Goal: Task Accomplishment & Management: Manage account settings

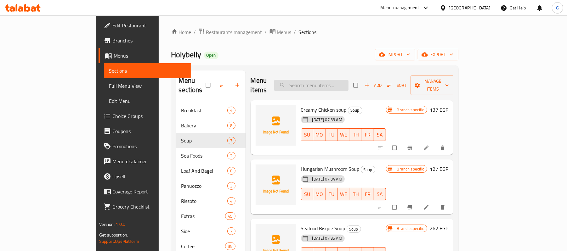
click at [328, 81] on input "search" at bounding box center [311, 85] width 74 height 11
paste input "Salad"
type input "Salad"
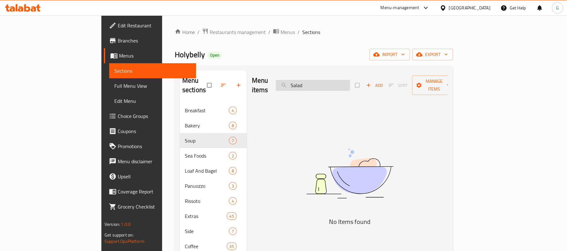
click at [329, 80] on input "Salad" at bounding box center [313, 85] width 74 height 11
click at [326, 80] on input "Salad" at bounding box center [313, 85] width 74 height 11
click at [335, 82] on input "Salad" at bounding box center [313, 85] width 74 height 11
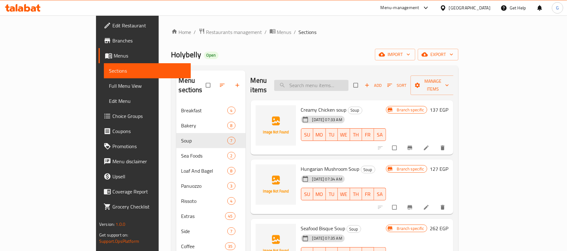
click at [348, 80] on input "search" at bounding box center [311, 85] width 74 height 11
paste input "Caesar"
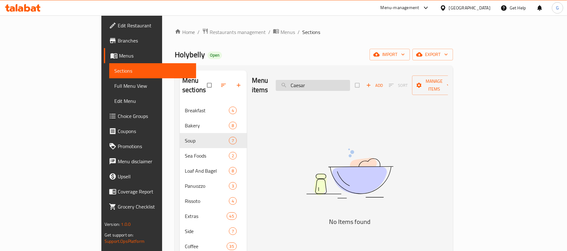
click at [326, 80] on input "Caesar" at bounding box center [313, 85] width 74 height 11
type input "Caesar"
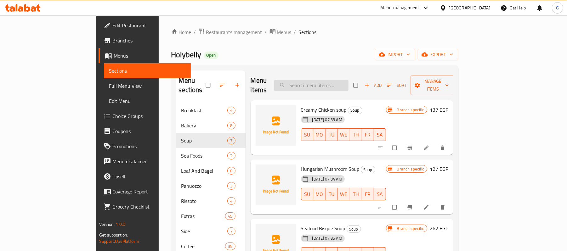
click at [335, 80] on input "search" at bounding box center [311, 85] width 74 height 11
paste input "Caesar"
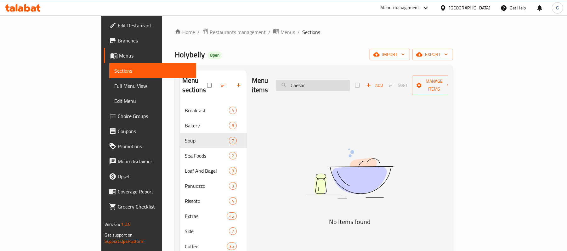
click at [338, 83] on input "Caesar" at bounding box center [313, 85] width 74 height 11
paste input "Greek"
type input "Greek"
click at [280, 35] on span "Menus" at bounding box center [287, 32] width 14 height 8
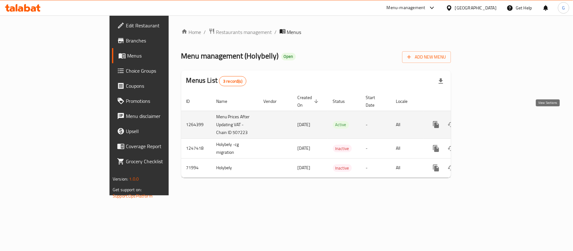
click at [485, 121] on icon "enhanced table" at bounding box center [482, 125] width 8 height 8
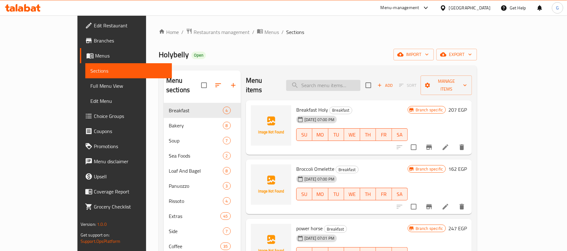
click at [345, 80] on input "search" at bounding box center [323, 85] width 74 height 11
paste input "Greek"
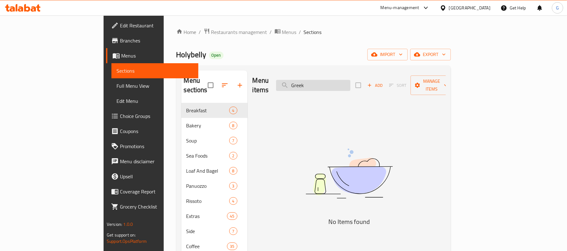
click at [337, 80] on input "Greek" at bounding box center [313, 85] width 74 height 11
paste input "Chicken"
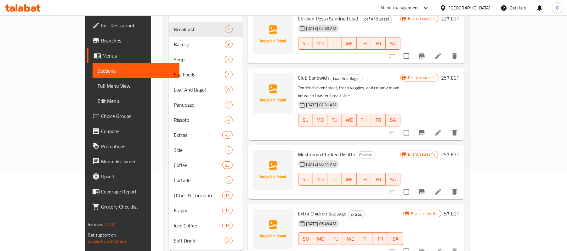
scroll to position [89, 0]
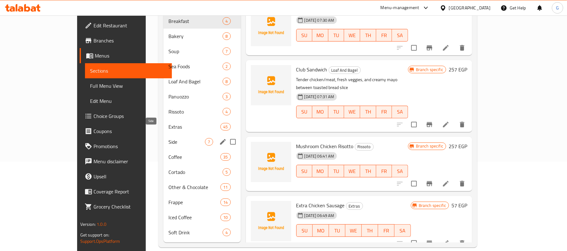
type input "Chicken"
click at [168, 138] on span "Side" at bounding box center [186, 142] width 37 height 8
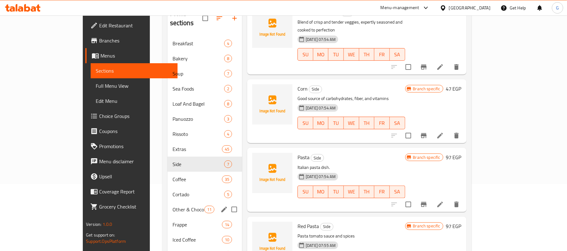
scroll to position [5, 0]
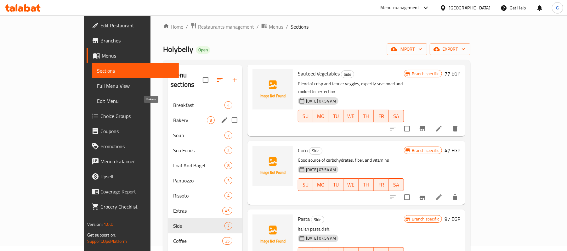
click at [173, 116] on span "Bakery" at bounding box center [190, 120] width 34 height 8
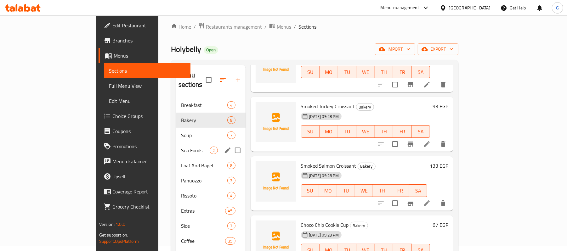
click at [176, 146] on div "Sea Foods 2" at bounding box center [210, 150] width 69 height 15
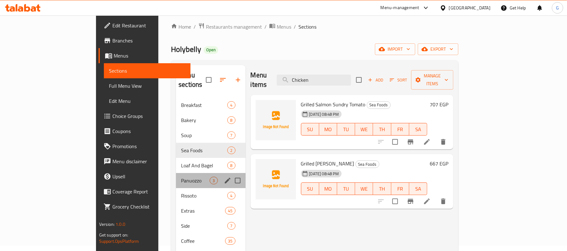
click at [176, 173] on div "Panuozzo 3" at bounding box center [210, 180] width 69 height 15
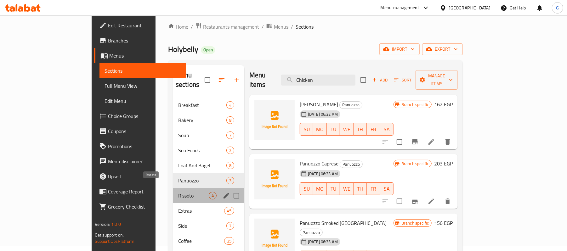
click at [178, 192] on span "Rissoto" at bounding box center [193, 196] width 31 height 8
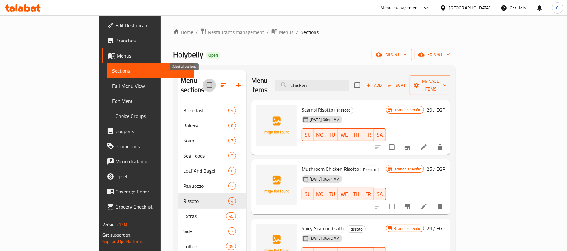
click at [203, 79] on input "checkbox" at bounding box center [209, 85] width 13 height 13
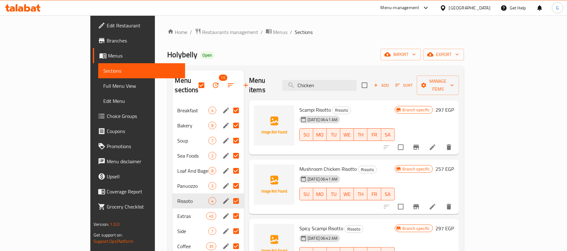
click at [259, 62] on div "Home / Restaurants management / Menus / Sections Holybelly Open import export M…" at bounding box center [315, 182] width 297 height 309
click at [195, 82] on input "checkbox" at bounding box center [201, 85] width 13 height 13
checkbox input "false"
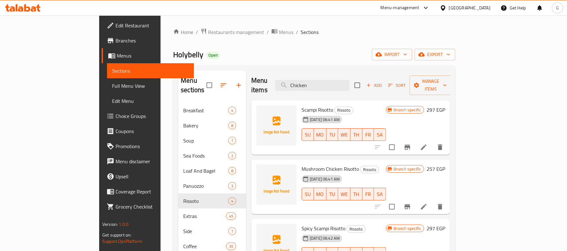
click at [289, 40] on div "Home / Restaurants management / Menus / Sections Holybelly Open import export M…" at bounding box center [314, 182] width 282 height 309
click at [235, 82] on icon "button" at bounding box center [239, 86] width 8 height 8
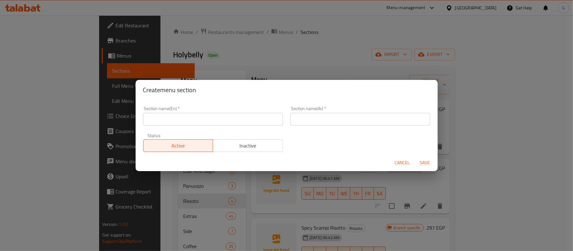
drag, startPoint x: 187, startPoint y: 111, endPoint x: 178, endPoint y: 123, distance: 15.4
click at [187, 111] on div "Section name(En)   * Section name(En) *" at bounding box center [213, 115] width 140 height 19
click at [177, 125] on input "text" at bounding box center [213, 119] width 140 height 13
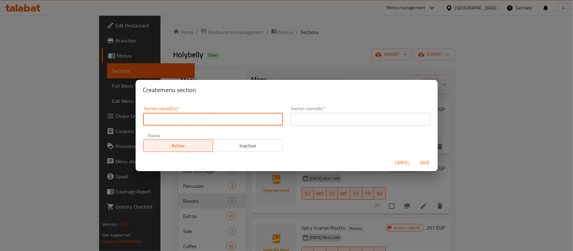
paste input "SAL ADS"
click at [165, 116] on input "SAL ADS" at bounding box center [213, 119] width 140 height 13
click at [159, 119] on input "SAL ADS" at bounding box center [213, 119] width 140 height 13
type input "Salads"
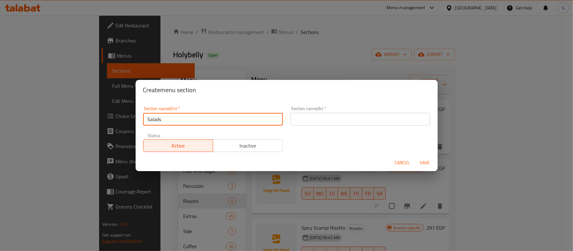
click at [301, 114] on input "text" at bounding box center [361, 119] width 140 height 13
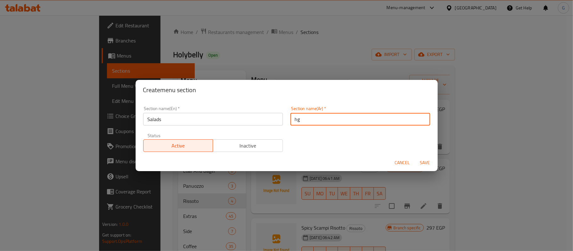
type input "h"
type input "السلطات"
click at [168, 117] on input "Salads" at bounding box center [213, 119] width 140 height 13
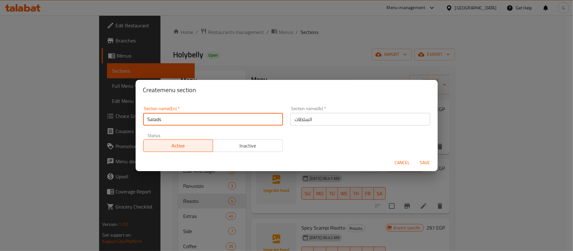
click at [168, 117] on input "Salads" at bounding box center [213, 119] width 140 height 13
click at [427, 161] on span "Save" at bounding box center [425, 163] width 15 height 8
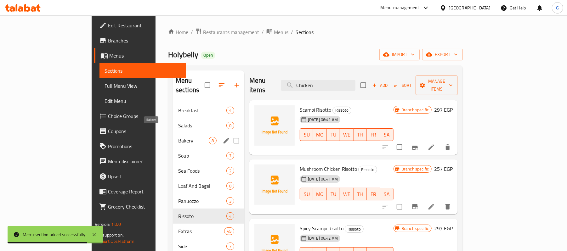
scroll to position [42, 0]
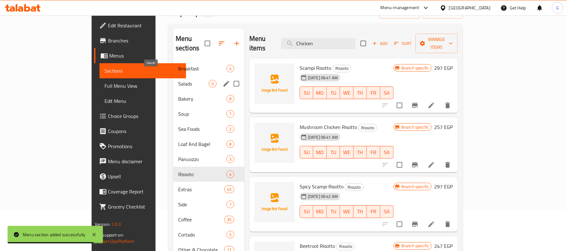
click at [178, 80] on span "Salads" at bounding box center [193, 84] width 31 height 8
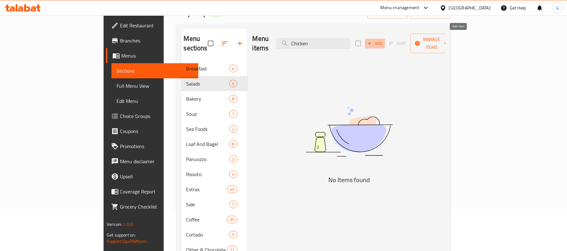
click at [385, 39] on button "Add" at bounding box center [375, 44] width 20 height 10
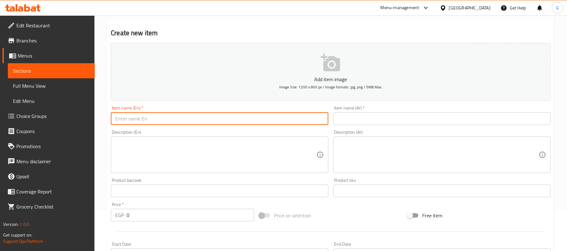
click at [201, 115] on input "text" at bounding box center [219, 118] width 217 height 13
paste input "Caesar Salad"
type input "Caesar Salad"
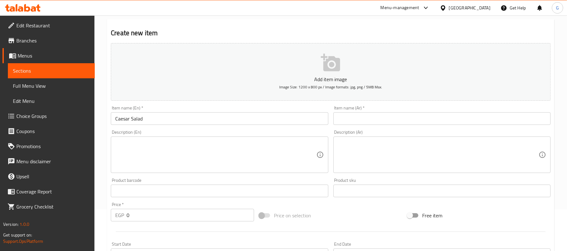
click at [179, 150] on textarea at bounding box center [215, 155] width 201 height 30
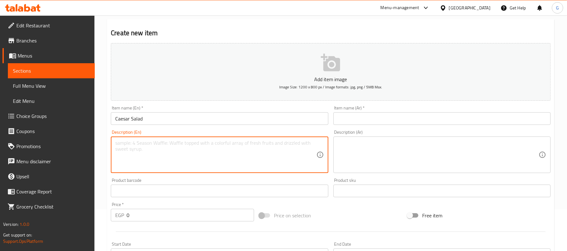
paste textarea "Lettuce, Parmesan Cheese, Caesar Dressing."
click at [200, 140] on textarea "Lettuce, Parmesan Cheese, Caesar Dressing." at bounding box center [215, 155] width 201 height 30
click at [173, 145] on textarea "Lettuce, parmesan cheese, caesar dressing." at bounding box center [215, 155] width 201 height 30
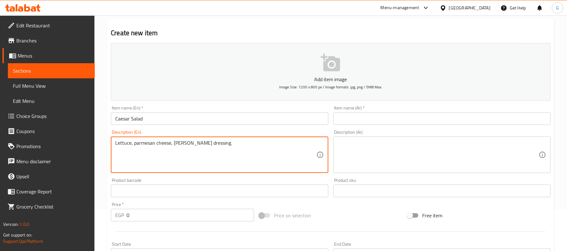
click at [171, 146] on textarea "Lettuce, parmesan cheese, caesar dressing." at bounding box center [215, 155] width 201 height 30
type textarea "Lettuce, parmesan cheese and caesar dressing."
click at [389, 161] on textarea at bounding box center [438, 155] width 201 height 30
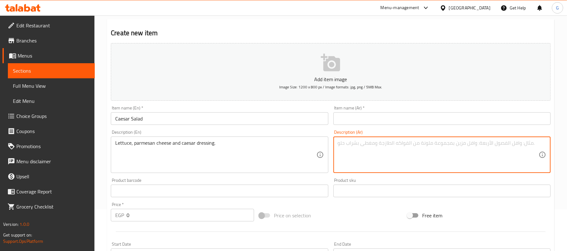
paste textarea "الخس وجبن البارميزان وصلصة السيزر."
click at [343, 144] on textarea "الخس وجبن البارميزان وصلصة السيزر." at bounding box center [438, 155] width 201 height 30
type textarea "الخس وجبن البارميزان وصلصة السيزر."
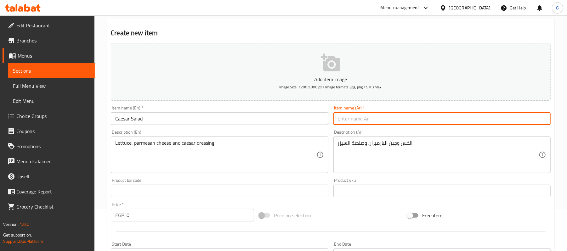
click at [356, 115] on input "text" at bounding box center [441, 118] width 217 height 13
type input "s"
type input "ٍلطة سيزر"
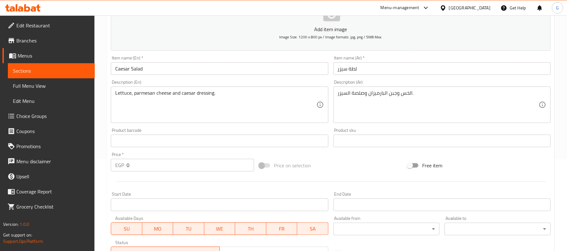
scroll to position [168, 0]
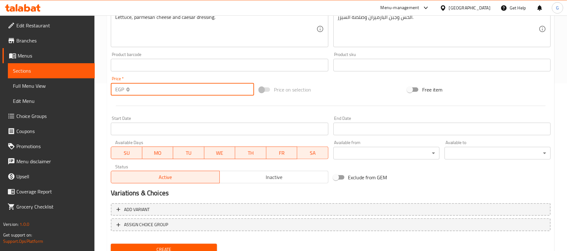
drag, startPoint x: 129, startPoint y: 86, endPoint x: 122, endPoint y: 88, distance: 7.0
click at [122, 88] on div "EGP 0 Price *" at bounding box center [182, 89] width 143 height 13
paste input "139"
type input "139"
click at [172, 44] on div "Lettuce, parmesan cheese and caesar dressing. Description (En)" at bounding box center [219, 29] width 217 height 37
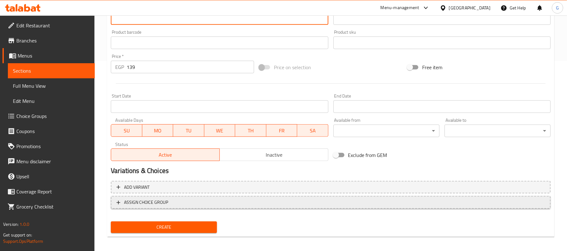
scroll to position [193, 0]
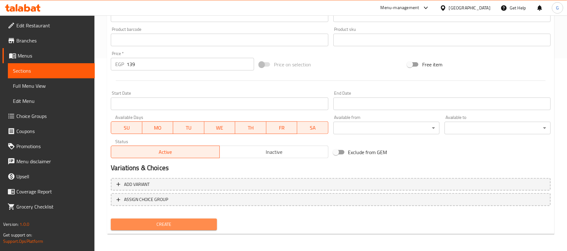
click at [183, 227] on span "Create" at bounding box center [164, 225] width 96 height 8
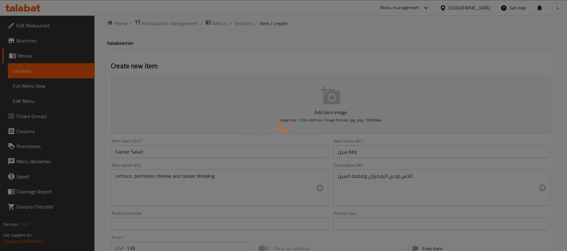
scroll to position [0, 0]
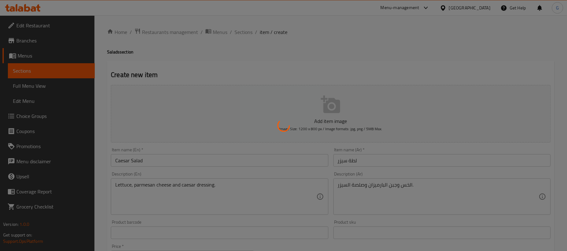
type input "0"
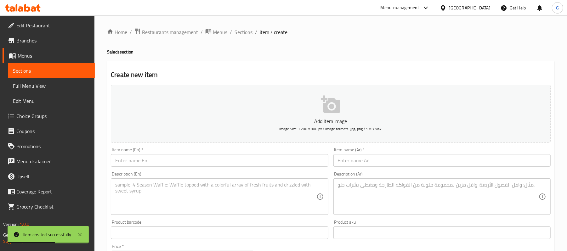
click at [163, 165] on input "text" at bounding box center [219, 160] width 217 height 13
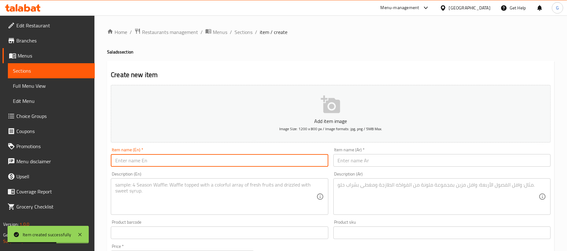
paste input "Greek Salad"
type input "Greek Salad"
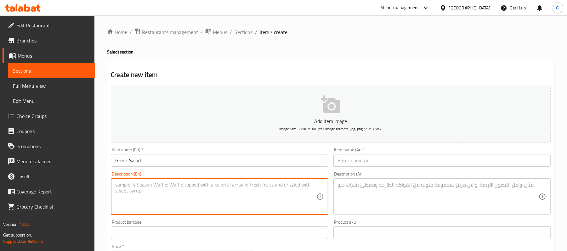
click at [140, 204] on textarea at bounding box center [215, 197] width 201 height 30
paste textarea "Crispy Fried Chicken, Lettuce, red Cabbage, Carrot, Black Bean, Sweet Corn, Tor…"
drag, startPoint x: 168, startPoint y: 193, endPoint x: 166, endPoint y: 200, distance: 7.9
click at [166, 200] on textarea "Crispy Fried Chicken, Lettuce, red Cabbage, Carrot, Black Bean, Sweet Corn, Tor…" at bounding box center [215, 197] width 201 height 30
click at [169, 192] on textarea "Crispy Fried Chicken, Lettuce, red Cabbage, Carrot, Black Bean, Sweet Corn, Tor…" at bounding box center [215, 197] width 201 height 30
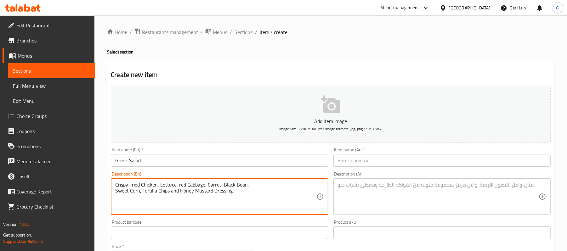
click at [174, 194] on textarea "Crispy Fried Chicken, Lettuce, red Cabbage, Carrot, Black Bean, Sweet Corn, Tor…" at bounding box center [215, 197] width 201 height 30
click at [123, 189] on textarea "Crispy Fried Chicken, Lettuce, red Cabbage, Carrot, Black Bean, Sweet Corn, Tor…" at bounding box center [215, 197] width 201 height 30
click at [119, 190] on textarea "Crispy Fried Chicken, Lettuce, red Cabbage, Carrot, Black Bean, Sweet Corn, Tor…" at bounding box center [215, 197] width 201 height 30
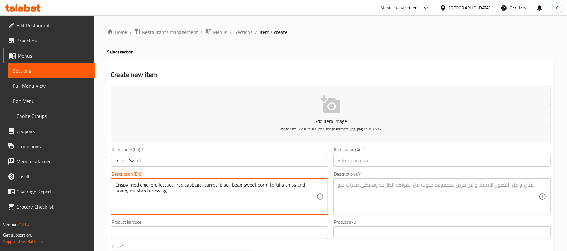
type textarea "Crispy fried chicken, lettuce, red cabbage, carrot, black bean,sweet corn, tort…"
click at [347, 197] on textarea at bounding box center [438, 197] width 201 height 30
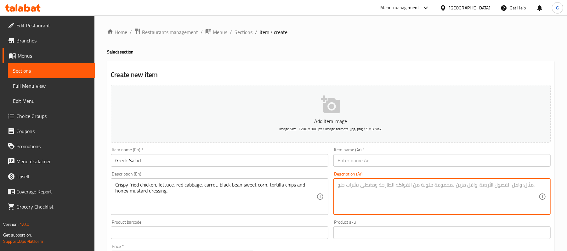
paste textarea "دجاج مقلي مقرمش، خس، ملفوف أحمر، جزر، فاصولياء سوداء، ذرة حلوة، رقائق التورتيلا…"
type textarea "دجاج مقلي مقرمش، خس، ملفوف أحمر، جزر، فاصولياء سوداء، ذرة حلوة، رقائق التورتيلا…"
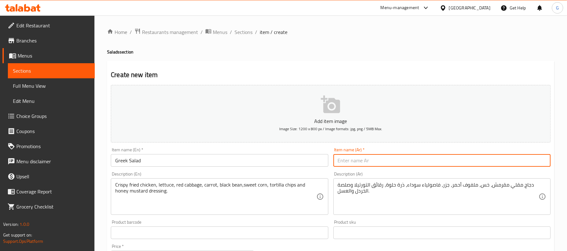
click at [395, 159] on input "text" at bounding box center [441, 160] width 217 height 13
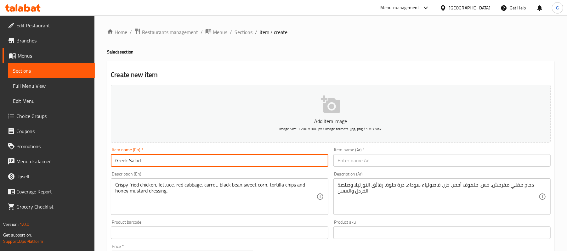
click at [164, 157] on input "Greek Salad" at bounding box center [219, 160] width 217 height 13
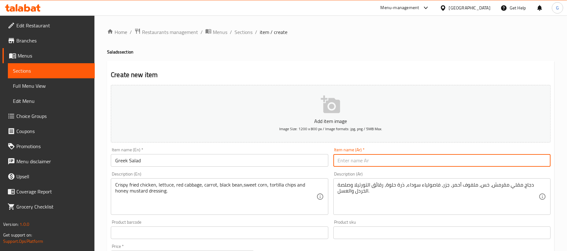
click at [351, 161] on input "text" at bounding box center [441, 160] width 217 height 13
paste input "سلطة يونانية"
type input "سلطة يونانية"
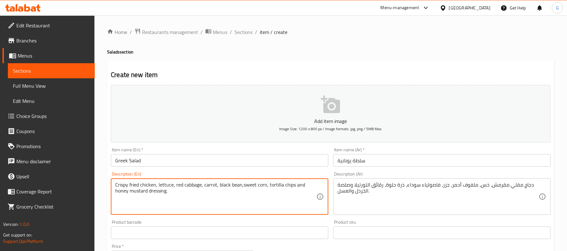
click at [234, 191] on textarea "Crispy fried chicken, lettuce, red cabbage, carrot, black bean,sweet corn, tort…" at bounding box center [215, 197] width 201 height 30
paste textarea "Lettuce, Cherry Tomato, Cucumber, Bell Pepper, Olive, Onion, Feta Cheese , Oreg…"
click at [116, 191] on textarea "Lettuce, Cherry Tomato, Cucumber, Bell Pepper, Olive, Onion, Feta Cheese , Oreg…" at bounding box center [215, 197] width 201 height 30
click at [292, 185] on textarea "Lettuce, Cherry Tomato, Cucumber, Bell Pepper, Olive, Onion,Feta Cheese , Orega…" at bounding box center [215, 197] width 201 height 30
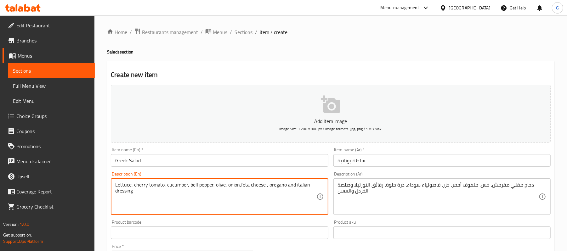
click at [301, 188] on textarea "Lettuce, cherry tomato, cucumber, bell pepper, olive, onion,feta cheese , orega…" at bounding box center [215, 197] width 201 height 30
click at [205, 198] on textarea "Lettuce, cherry tomato, cucumber, bell pepper, olive, onion,feta cheese , orega…" at bounding box center [215, 197] width 201 height 30
click at [213, 186] on textarea "Lettuce, cherry tomato, cucumber, bell pepper, olive, onion,feta cheese , orega…" at bounding box center [215, 197] width 201 height 30
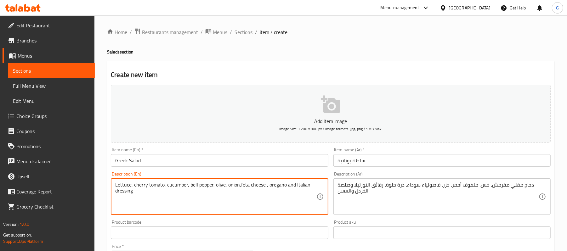
click at [213, 186] on textarea "Lettuce, cherry tomato, cucumber, bell pepper, olive, onion,feta cheese , orega…" at bounding box center [215, 197] width 201 height 30
type textarea "Lettuce, cherry tomato, cucumber, bell pepper, olive, onion,feta cheese , orega…"
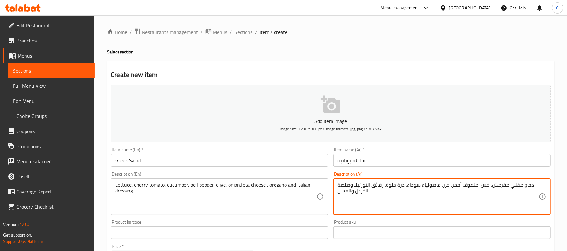
click at [344, 188] on textarea "دجاج مقلي مقرمش، خس، ملفوف أحمر، جزر، فاصولياء سوداء، ذرة حلوة، رقائق التورتيلا…" at bounding box center [438, 197] width 201 height 30
paste textarea "س، طماطم كرزية، خيار، فلفل رومي، زيتون، بصل، جبنة فيتا، زعتر وصلصة إيطالية"
type textarea "خس، طماطم كرزية، خيار، فلفل رومي، زيتون، بصل، جبنة فيتا، زعتر وصلصة إيطالية"
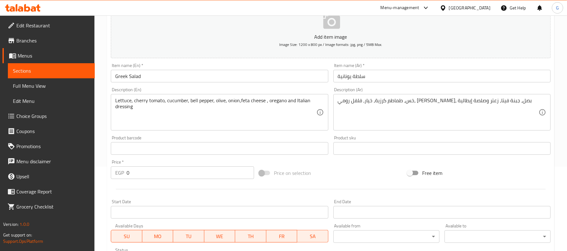
scroll to position [168, 0]
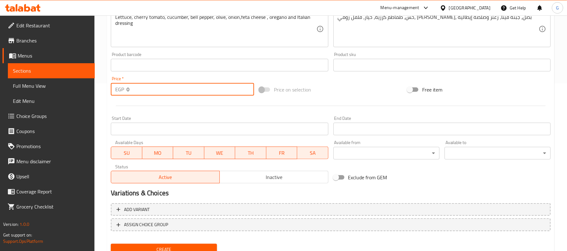
paste input "139"
drag, startPoint x: 135, startPoint y: 93, endPoint x: 124, endPoint y: 90, distance: 11.2
click at [124, 90] on div "EGP 139 Price *" at bounding box center [182, 89] width 143 height 13
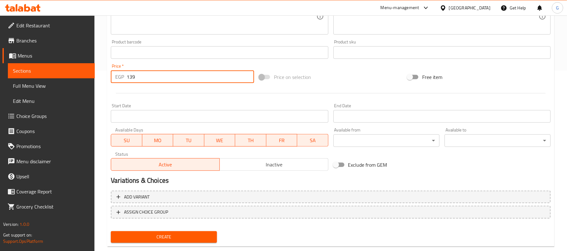
scroll to position [193, 0]
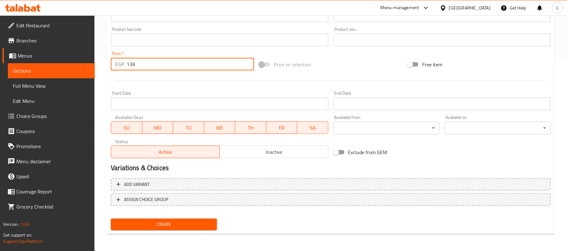
type input "139"
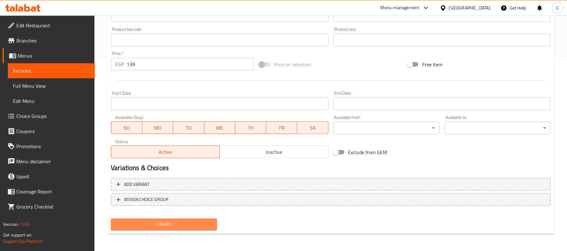
click at [200, 219] on button "Create" at bounding box center [164, 225] width 106 height 12
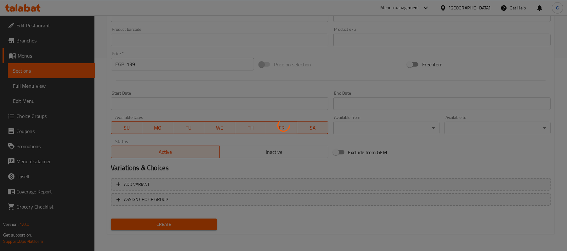
type input "0"
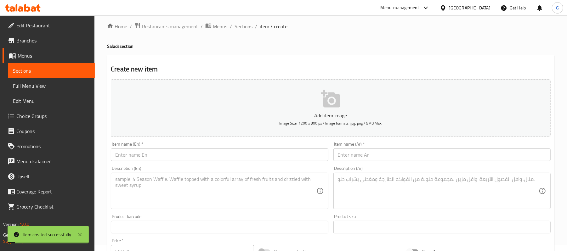
scroll to position [0, 0]
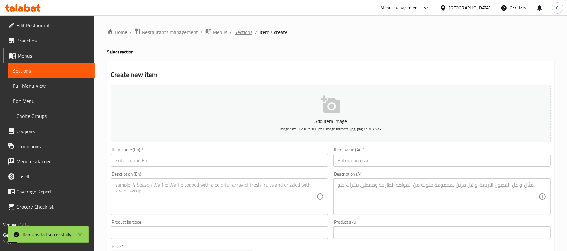
click at [241, 31] on span "Sections" at bounding box center [244, 32] width 18 height 8
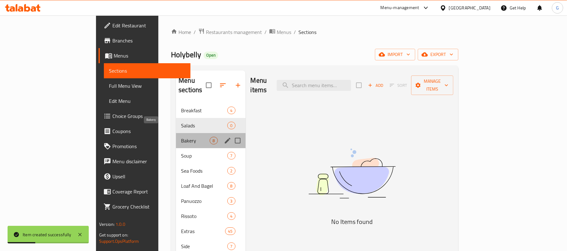
click at [181, 137] on span "Bakery" at bounding box center [195, 141] width 29 height 8
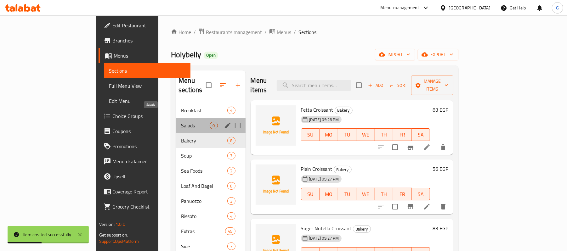
click at [181, 122] on span "Salads" at bounding box center [195, 126] width 29 height 8
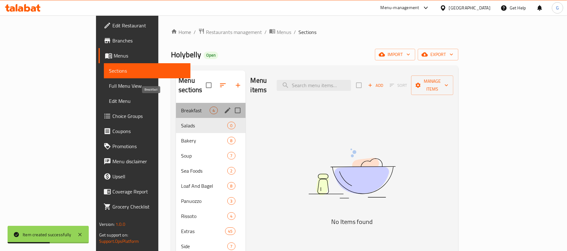
click at [181, 107] on span "Breakfast" at bounding box center [195, 111] width 29 height 8
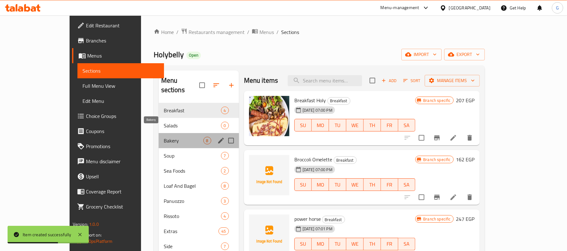
click at [164, 137] on span "Bakery" at bounding box center [184, 141] width 40 height 8
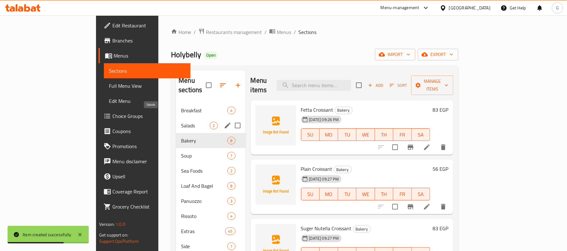
click at [181, 122] on span "Salads" at bounding box center [195, 126] width 29 height 8
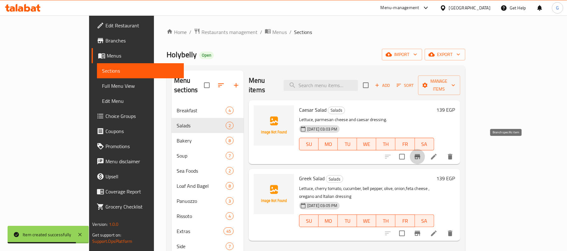
click at [425, 149] on button "Branch-specific-item" at bounding box center [417, 156] width 15 height 15
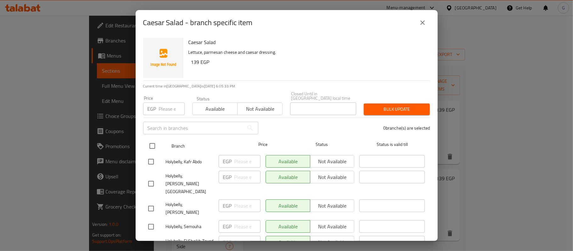
click at [148, 139] on input "checkbox" at bounding box center [152, 145] width 13 height 13
checkbox input "true"
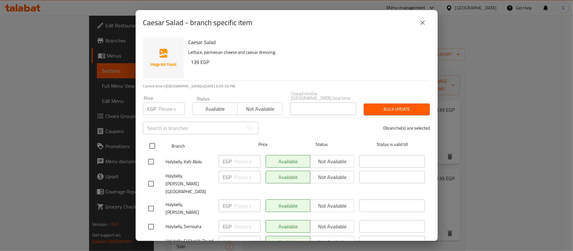
checkbox input "true"
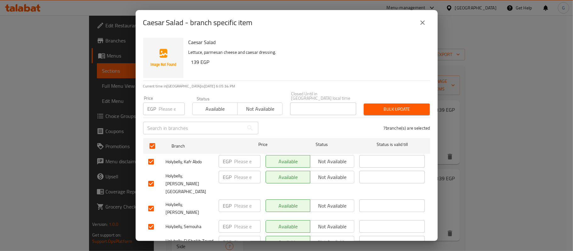
click at [251, 105] on span "Not available" at bounding box center [260, 109] width 40 height 9
click at [153, 156] on input "checkbox" at bounding box center [150, 161] width 13 height 13
checkbox input "false"
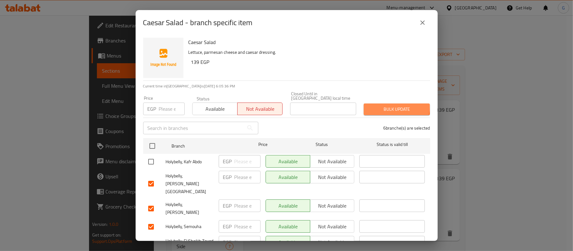
click at [382, 105] on span "Bulk update" at bounding box center [397, 109] width 56 height 8
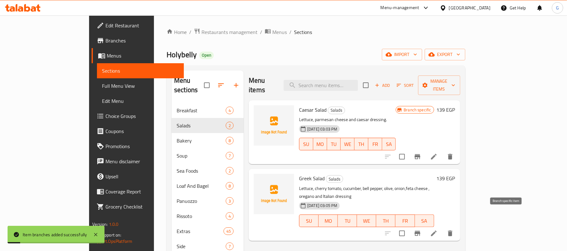
click at [420, 231] on icon "Branch-specific-item" at bounding box center [418, 233] width 6 height 5
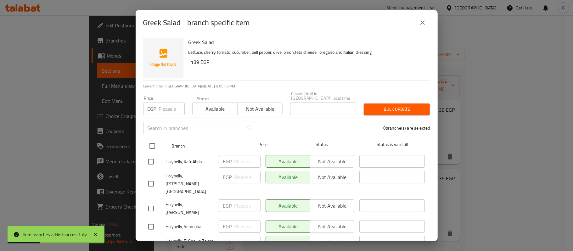
click at [150, 144] on input "checkbox" at bounding box center [152, 145] width 13 height 13
checkbox input "true"
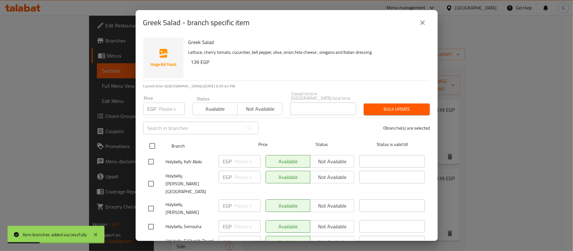
checkbox input "true"
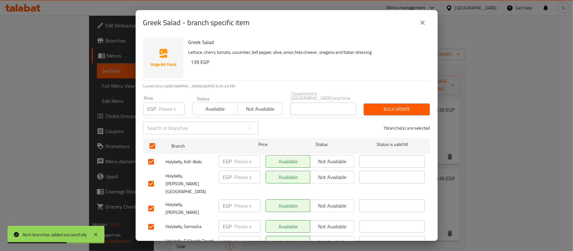
click at [247, 106] on span "Not available" at bounding box center [260, 109] width 40 height 9
click at [151, 157] on input "checkbox" at bounding box center [150, 161] width 13 height 13
checkbox input "false"
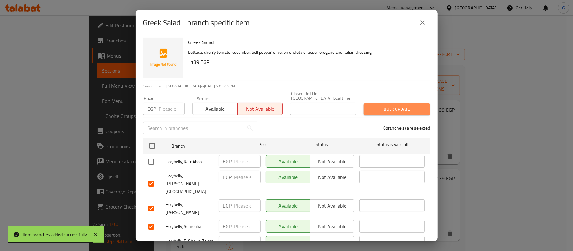
click at [411, 105] on span "Bulk update" at bounding box center [397, 109] width 56 height 8
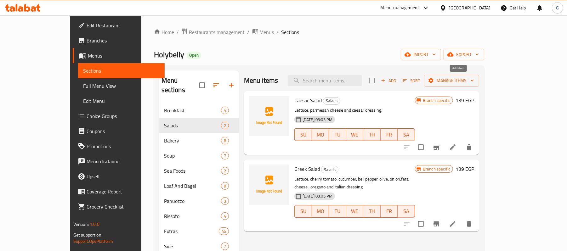
click at [397, 81] on span "Add" at bounding box center [388, 80] width 17 height 7
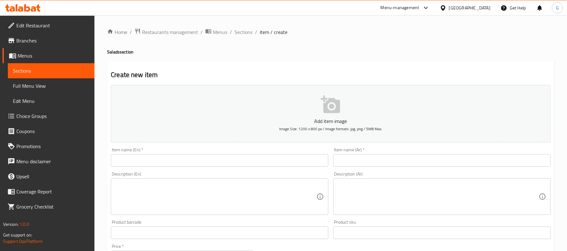
click at [124, 160] on input "text" at bounding box center [219, 160] width 217 height 13
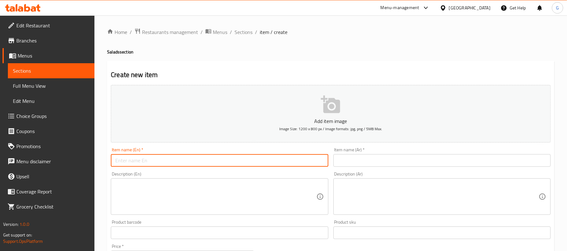
paste input "Holy Crispy Chicken Salad"
type input "Holy Crispy Chicken Salad"
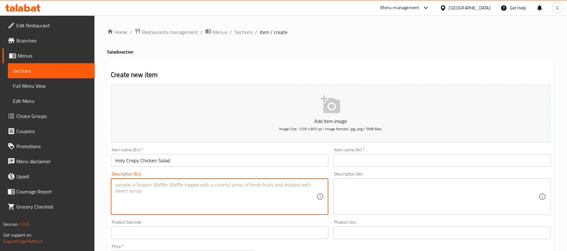
click at [201, 194] on textarea at bounding box center [215, 197] width 201 height 30
paste textarea "Crispy Fried Chicken, Lettuce, red Cabbage, Carrot, Black Bean, Sweet Corn, Tor…"
click at [118, 191] on textarea "Crispy Fried Chicken, Lettuce, red Cabbage, Carrot, Black Bean, Sweet Corn, Tor…" at bounding box center [215, 197] width 201 height 30
click at [116, 191] on textarea "Crispy Fried Chicken, Lettuce, red Cabbage, Carrot, Black Bean, Sweet Corn, Tor…" at bounding box center [215, 197] width 201 height 30
click at [300, 186] on textarea "Crispy Fried Chicken, Lettuce, red Cabbage, Carrot, Black Bean,Sweet Corn, Tort…" at bounding box center [215, 197] width 201 height 30
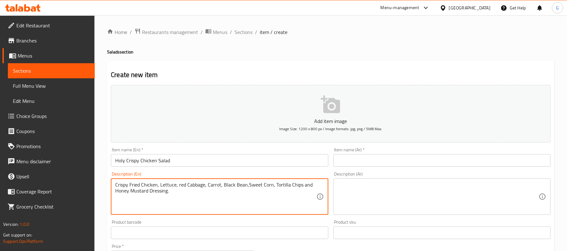
click at [289, 210] on textarea "Crispy Fried Chicken, Lettuce, red Cabbage, Carrot, Black Bean,Sweet Corn, Tort…" at bounding box center [215, 197] width 201 height 30
type textarea "Crispy fried chicken, lettuce, red cabbage, carrot, black bean,sweet corn, tort…"
click at [365, 189] on textarea at bounding box center [438, 197] width 201 height 30
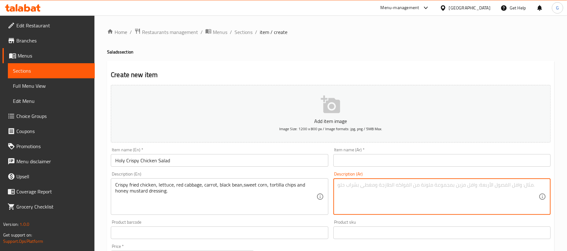
paste textarea "دجاج مقلي مقرمش، خس، ملفوف أحمر، جزر، فاصولياء سوداء، ذرة حلوة، رقائق التورتيلا…"
type textarea "دجاج مقلي مقرمش، خس، ملفوف أحمر، جزر، فاصولياء سوداء، ذرة حلوة، رقائق التورتيلا…"
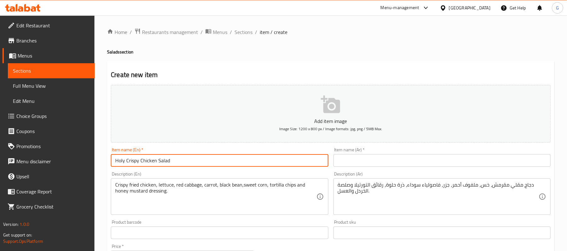
click at [177, 160] on input "Holy Crispy Chicken Salad" at bounding box center [219, 160] width 217 height 13
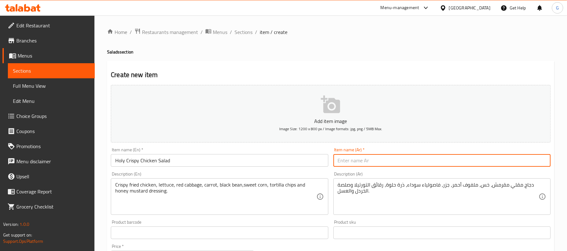
click at [377, 156] on input "text" at bounding box center [441, 160] width 217 height 13
paste input "سلطة الدجاج المقرمشة المقدسة"
click at [392, 161] on input "سلطة الدجاج المقرمشة المقدسة" at bounding box center [441, 160] width 217 height 13
click at [390, 161] on input "سلطة الدجاج المقرمشة المقدسة" at bounding box center [441, 160] width 217 height 13
click at [377, 161] on input "سلطة دجاج المقرمشة المقدسة" at bounding box center [441, 160] width 217 height 13
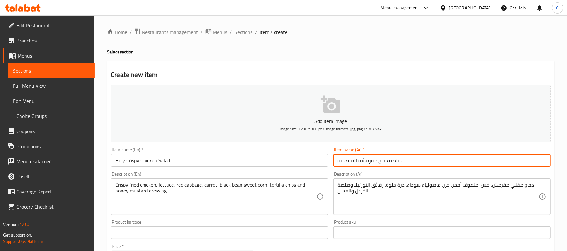
click at [357, 161] on input "سلطة دجاج مقرمشة المقدسة" at bounding box center [441, 160] width 217 height 13
drag, startPoint x: 357, startPoint y: 161, endPoint x: 349, endPoint y: 164, distance: 8.8
click at [349, 164] on input "سلطة دجاج مقرمشة المقدسة" at bounding box center [441, 160] width 217 height 13
click at [338, 160] on input "سلطة دجاج مقرمشة" at bounding box center [441, 160] width 217 height 13
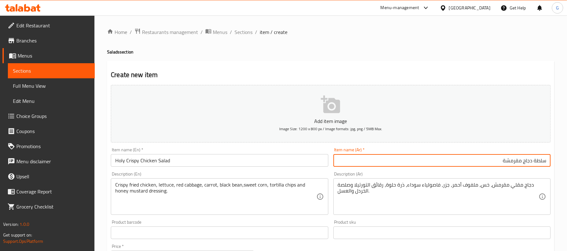
click at [547, 159] on input "سلطة دجاج مقرمشة" at bounding box center [441, 160] width 217 height 13
click at [498, 159] on input "سلطة دجاج مقرمشة" at bounding box center [441, 160] width 217 height 13
click at [496, 161] on input "سلطة دجاج مقرمشة هولي" at bounding box center [441, 160] width 217 height 13
click at [547, 160] on input "سلطة دجاج مقرمشة" at bounding box center [441, 160] width 217 height 13
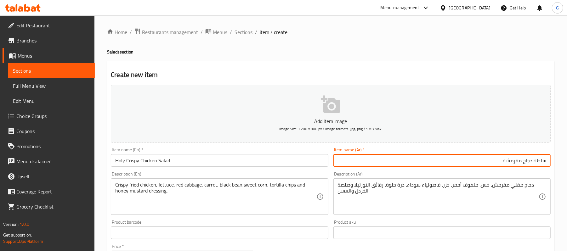
paste input "هولي"
type input "هولي سلطة دجاج مقرمشة"
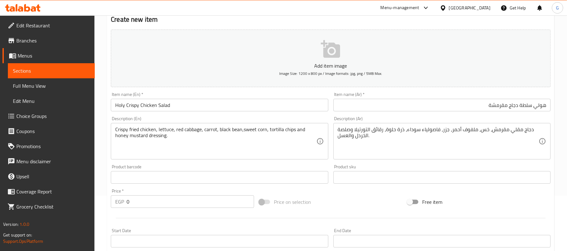
scroll to position [168, 0]
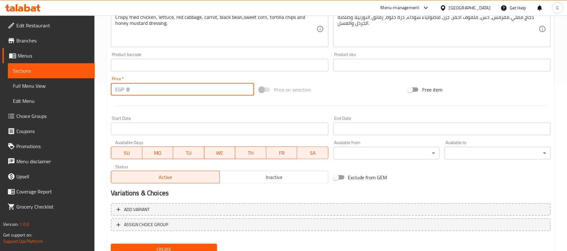
click at [127, 92] on input "0" at bounding box center [190, 89] width 127 height 13
paste input "229"
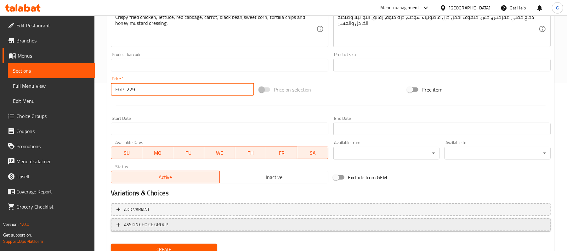
scroll to position [193, 0]
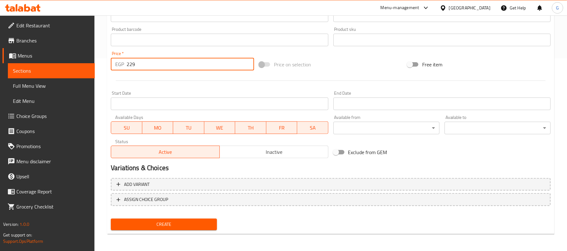
type input "229"
click at [173, 226] on span "Create" at bounding box center [164, 225] width 96 height 8
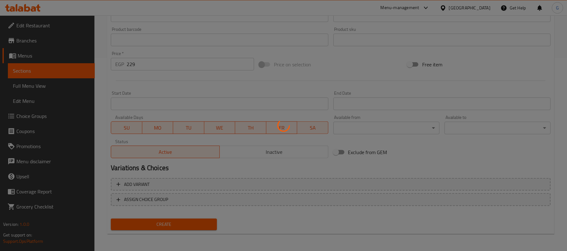
type input "0"
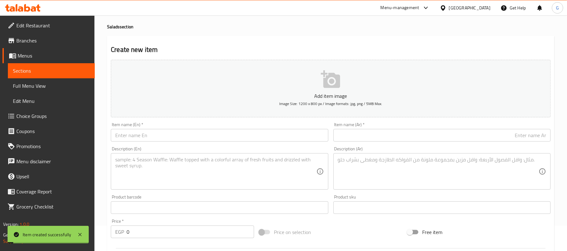
scroll to position [0, 0]
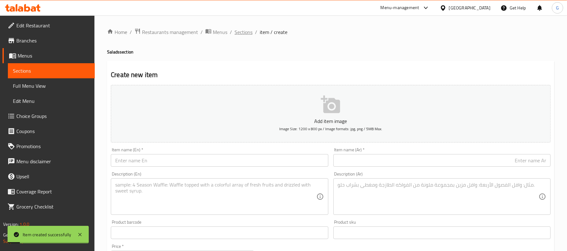
click at [240, 31] on span "Sections" at bounding box center [244, 32] width 18 height 8
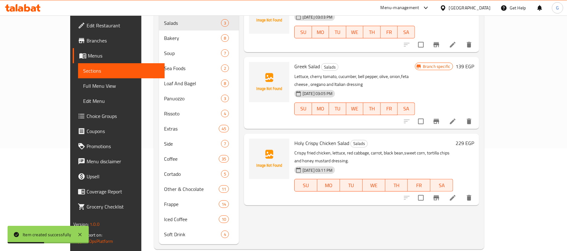
scroll to position [105, 0]
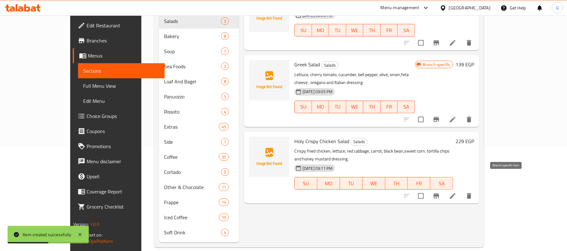
click at [440, 192] on icon "Branch-specific-item" at bounding box center [437, 196] width 8 height 8
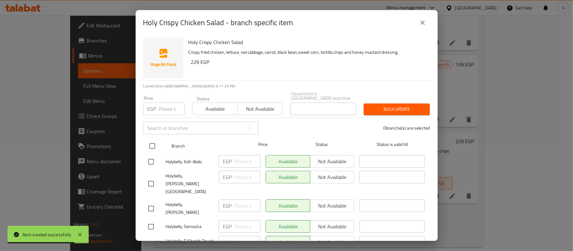
click at [150, 143] on input "checkbox" at bounding box center [152, 145] width 13 height 13
checkbox input "true"
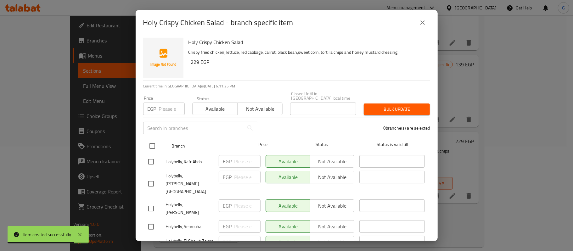
checkbox input "true"
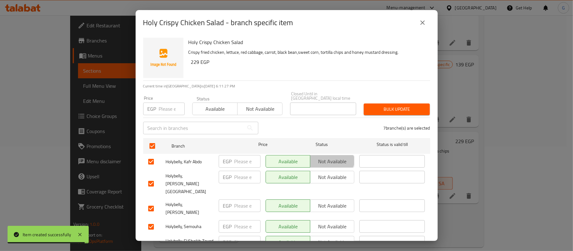
click at [326, 157] on span "Not available" at bounding box center [332, 161] width 39 height 9
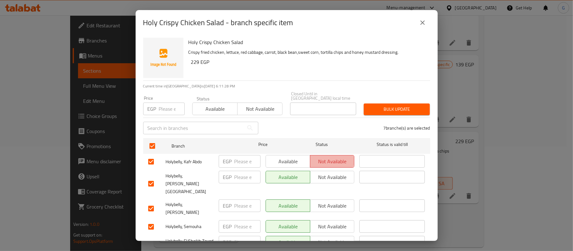
click at [326, 157] on span "Not available" at bounding box center [332, 161] width 39 height 9
click at [287, 159] on span "Available" at bounding box center [288, 161] width 39 height 9
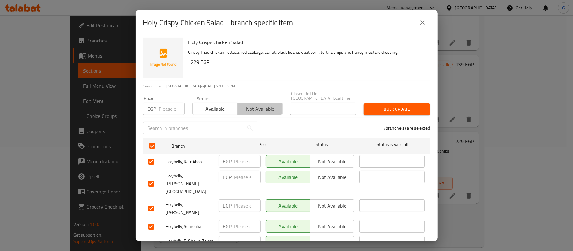
click at [258, 105] on span "Not available" at bounding box center [260, 109] width 40 height 9
click at [152, 155] on input "checkbox" at bounding box center [150, 161] width 13 height 13
checkbox input "false"
click at [406, 106] on span "Bulk update" at bounding box center [397, 109] width 56 height 8
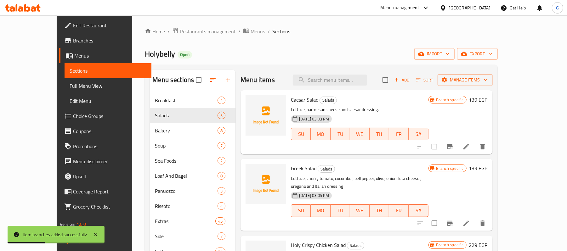
scroll to position [0, 0]
click at [411, 80] on span "Add" at bounding box center [402, 80] width 17 height 7
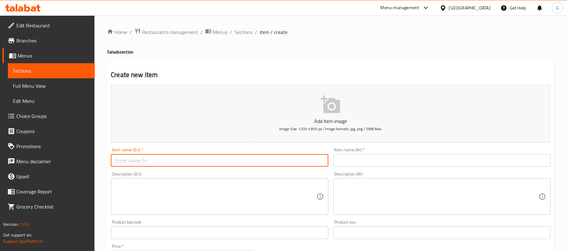
click at [222, 165] on input "text" at bounding box center [219, 160] width 217 height 13
paste input "Chicken Buffalo Avocado Salad"
type input "Chicken Buffalo Avocado Salad"
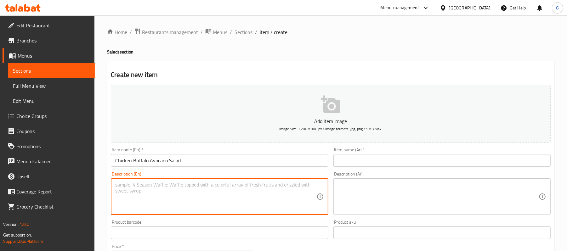
click at [146, 190] on textarea at bounding box center [215, 197] width 201 height 30
paste textarea "Grilled Chicken, Avocado, Cucumber, Lettuce , Cherry Tomato , Buffalo Mozzarell…"
click at [116, 193] on textarea "Grilled Chicken, Avocado, Cucumber, Lettuce , Cherry Tomato , Buffalo Mozzarell…" at bounding box center [215, 197] width 201 height 30
click at [170, 192] on textarea "Grilled Chicken, Avocado, Cucumber, Lettuce , Cherry Tomato ,Buffalo Mozzarella…" at bounding box center [215, 197] width 201 height 30
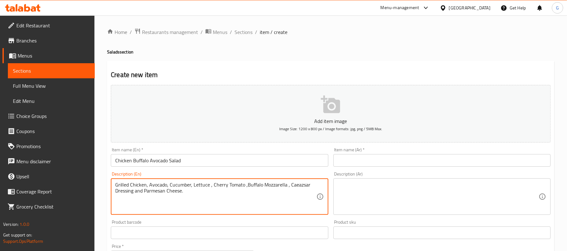
click at [170, 192] on textarea "Grilled Chicken, Avocado, Cucumber, Lettuce , Cherry Tomato ,Buffalo Mozzarella…" at bounding box center [215, 197] width 201 height 30
click at [150, 192] on textarea "Grilled chicken, avocado, cucumber, lettuce , cherry tomato ,buffalo mozzarella…" at bounding box center [215, 197] width 201 height 30
click at [293, 187] on textarea "Grilled chicken, avocado, cucumber, lettuce , cherry tomato ,buffalo mozzarella…" at bounding box center [215, 197] width 201 height 30
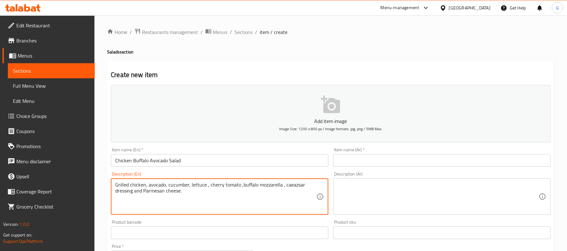
click at [293, 187] on textarea "Grilled chicken, avocado, cucumber, lettuce , cherry tomato ,buffalo mozzarella…" at bounding box center [215, 197] width 201 height 30
click at [256, 183] on textarea "Grilled chicken, avocado, cucumber, lettuce , cherry tomato ,buffalo mozzarella…" at bounding box center [215, 197] width 201 height 30
click at [229, 184] on textarea "Grilled chicken, avocado, cucumber, lettuce , cherry tomato ,buffalo Mozzarella…" at bounding box center [215, 197] width 201 height 30
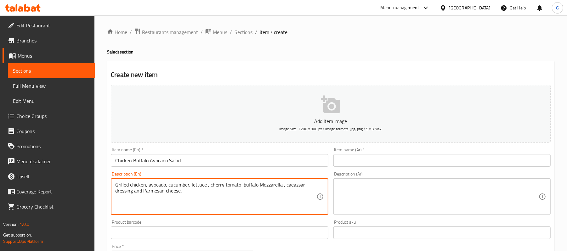
click at [229, 184] on textarea "Grilled chicken, avocado, cucumber, lettuce , cherry tomato ,buffalo Mozzarella…" at bounding box center [215, 197] width 201 height 30
type textarea "Grilled chicken, avocado, cucumber, lettuce , cherry tomato ,buffalo Mozzarella…"
click at [403, 190] on textarea at bounding box center [438, 197] width 201 height 30
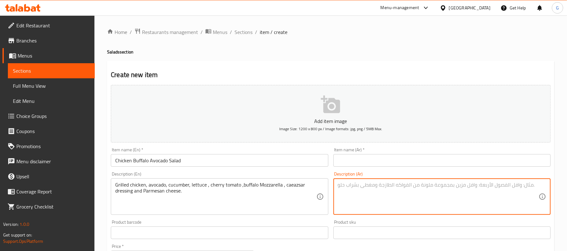
paste textarea "دجاج مشوي، أفوكادو، خيار، خس، طماطم كرزية، موزاريلا الجاموس، صلصة سيزر وجبنة با…"
click at [409, 183] on textarea "دجاج مشوي، أفوكادو، خيار، خس، طماطم كرزية، موزاريلا الجاموس، صلصة سيزر وجبنة با…" at bounding box center [438, 197] width 201 height 30
type textarea "دجاج مشوي، أفوكادو، خيار، خس، طماطم كرزية، موزاريلا بافلو، صلصة سيزر وجبنة بارم…"
click at [163, 162] on input "Chicken Buffalo Avocado Salad" at bounding box center [219, 160] width 217 height 13
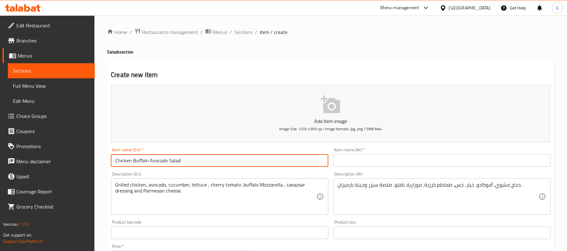
click at [163, 162] on input "Chicken Buffalo Avocado Salad" at bounding box center [219, 160] width 217 height 13
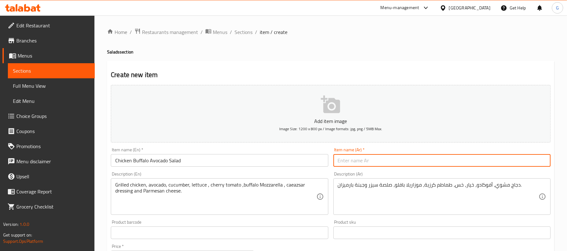
paste input "سلطة دجاج بافالو مع الأفوكادو"
type input "سلطة دجاج بافالو مع الأفوكادو"
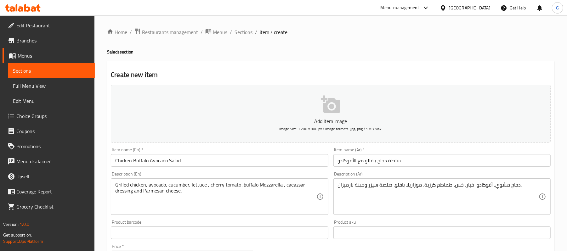
scroll to position [168, 0]
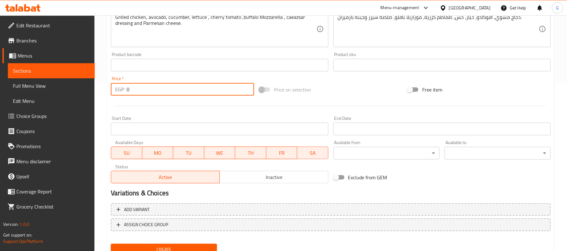
paste input "249"
drag, startPoint x: 130, startPoint y: 90, endPoint x: 125, endPoint y: 91, distance: 5.1
click at [125, 91] on div "EGP 249 Price *" at bounding box center [182, 89] width 143 height 13
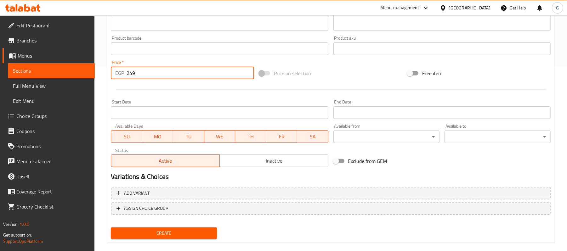
scroll to position [193, 0]
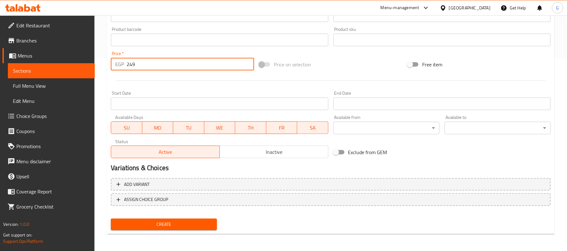
type input "249"
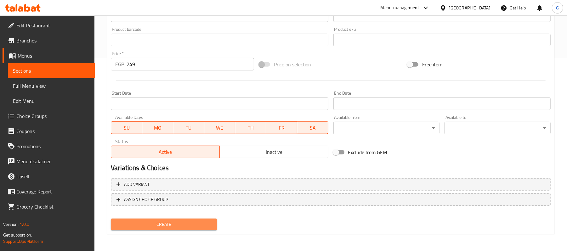
click at [188, 222] on span "Create" at bounding box center [164, 225] width 96 height 8
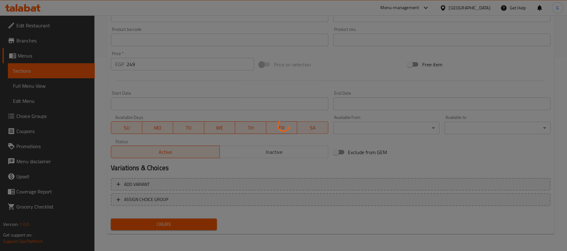
type input "0"
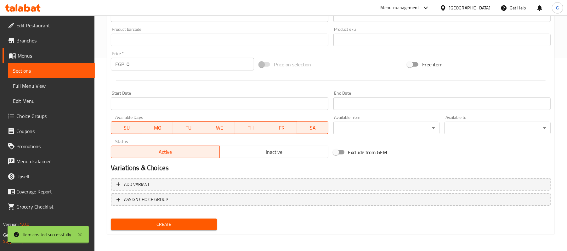
scroll to position [0, 0]
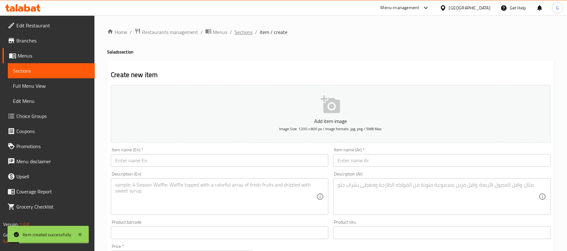
click at [249, 32] on span "Sections" at bounding box center [244, 32] width 18 height 8
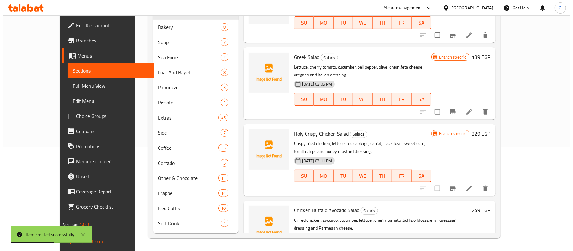
scroll to position [31, 0]
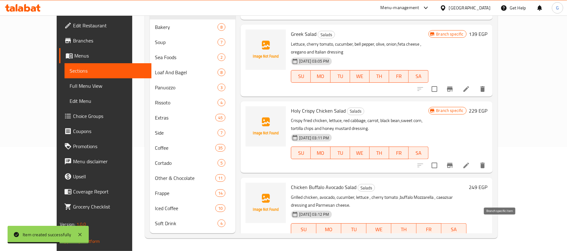
click at [454, 239] on icon "Branch-specific-item" at bounding box center [450, 243] width 8 height 8
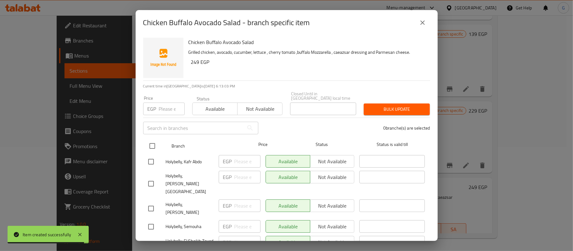
click at [150, 142] on input "checkbox" at bounding box center [152, 145] width 13 height 13
checkbox input "true"
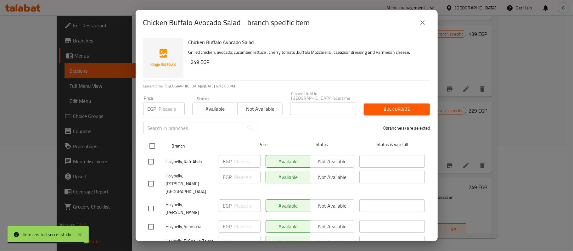
checkbox input "true"
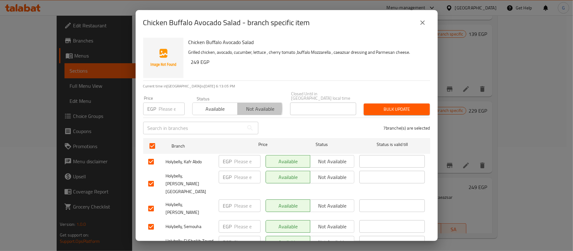
click at [248, 105] on span "Not available" at bounding box center [260, 109] width 40 height 9
click at [153, 156] on input "checkbox" at bounding box center [150, 161] width 13 height 13
checkbox input "false"
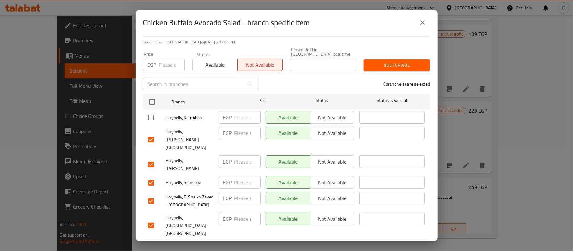
scroll to position [45, 0]
click at [385, 72] on div "6 branche(s) are selected" at bounding box center [348, 83] width 172 height 23
click at [392, 61] on span "Bulk update" at bounding box center [397, 65] width 56 height 8
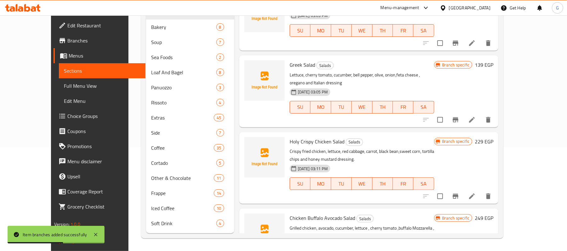
scroll to position [0, 0]
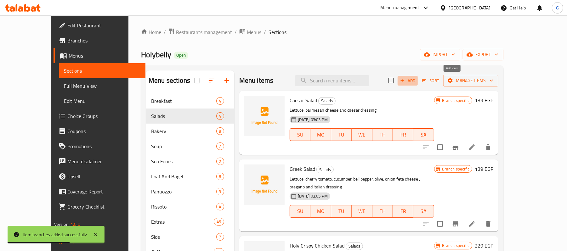
click at [416, 82] on span "Add" at bounding box center [407, 80] width 17 height 7
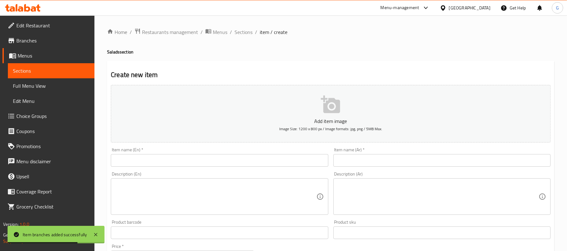
click at [276, 162] on input "text" at bounding box center [219, 160] width 217 height 13
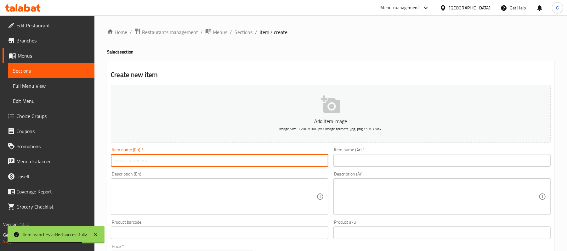
paste input "Chicken Caesar Salad"
type input "Chicken Caesar Salad"
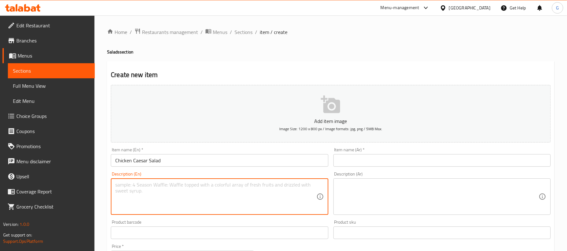
click at [147, 203] on textarea at bounding box center [215, 197] width 201 height 30
paste textarea "Grilled Chicken ,Lettuce, Parmesan Cheese, Caesar Dressing"
click at [206, 187] on textarea "Grilled Chicken ,Lettuce, Parmesan Cheese, Caesar Dressing" at bounding box center [215, 197] width 201 height 30
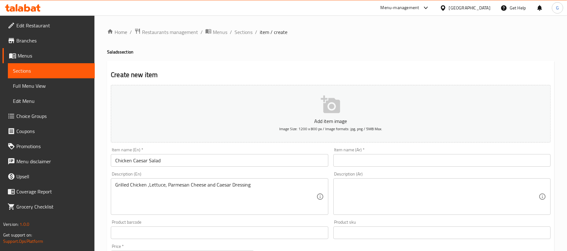
click at [225, 184] on textarea "Grilled Chicken ,Lettuce, Parmesan Cheese and Caesar Dressing" at bounding box center [215, 197] width 201 height 30
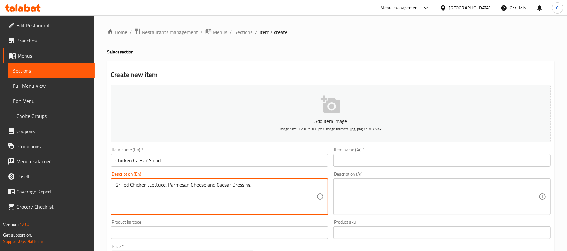
click at [225, 184] on textarea "Grilled Chicken ,Lettuce, Parmesan Cheese and Caesar Dressing" at bounding box center [215, 197] width 201 height 30
type textarea "Grilled chicken ,lettuce, parmesan cheese and caesar dressing"
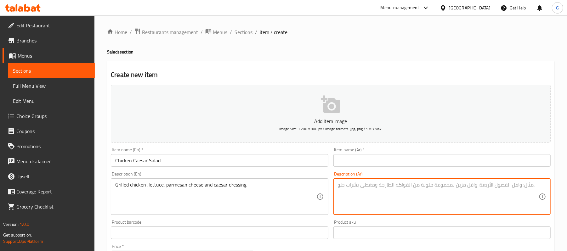
click at [367, 194] on textarea at bounding box center [438, 197] width 201 height 30
paste textarea "دجاج مشوي، خس، جبن بارميزان وصلصة سيزر"
type textarea "دجاج مشوي، خس، جبن بارميزان وصلصة سيزر"
click at [218, 160] on input "Chicken Caesar Salad" at bounding box center [219, 160] width 217 height 13
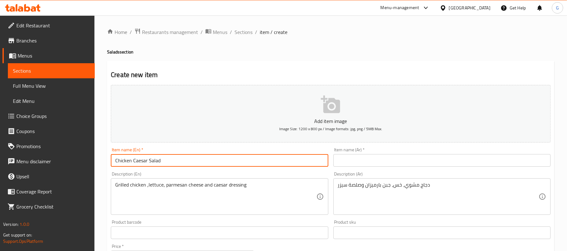
click at [218, 160] on input "Chicken Caesar Salad" at bounding box center [219, 160] width 217 height 13
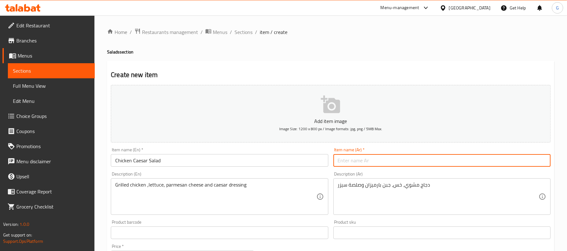
click at [342, 158] on input "text" at bounding box center [441, 160] width 217 height 13
paste input "سلطة سيزر بالدجاج"
type input "سلطة سيزر بالدجاج"
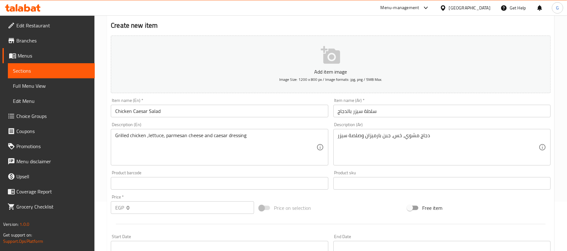
scroll to position [126, 0]
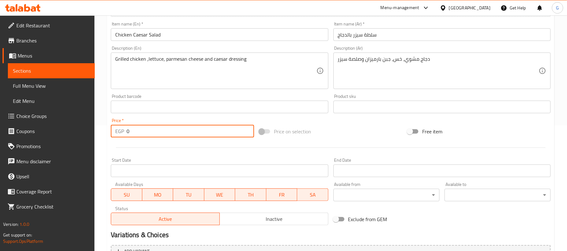
drag, startPoint x: 131, startPoint y: 136, endPoint x: 125, endPoint y: 136, distance: 6.3
click at [125, 136] on div "EGP 0 Price *" at bounding box center [182, 131] width 143 height 13
paste input "195"
type input "195"
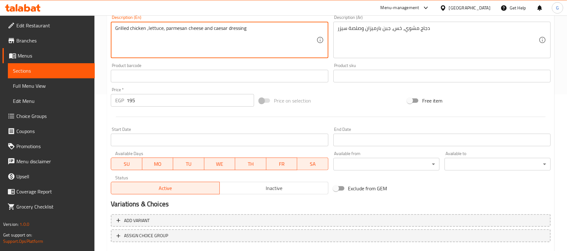
scroll to position [193, 0]
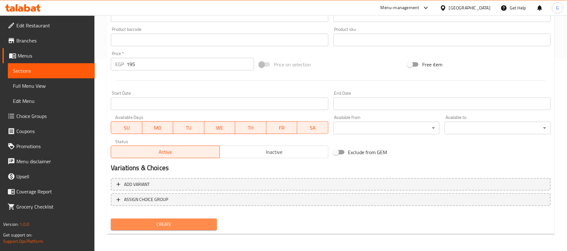
click at [190, 229] on button "Create" at bounding box center [164, 225] width 106 height 12
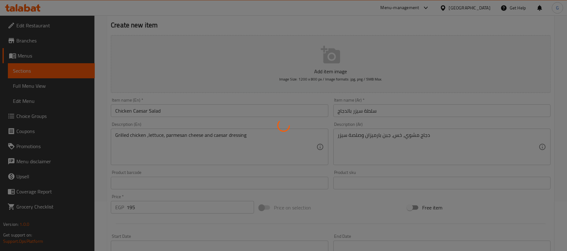
scroll to position [25, 0]
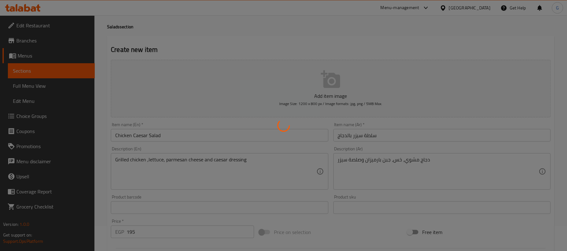
type input "0"
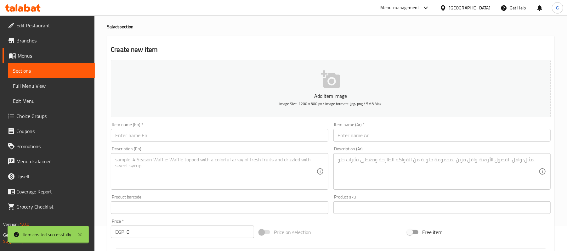
scroll to position [0, 0]
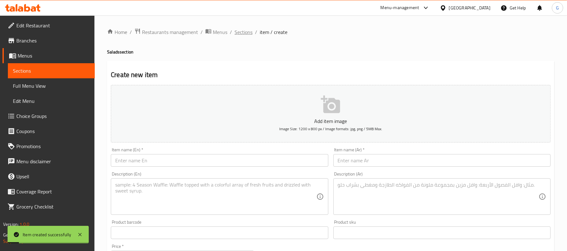
click at [242, 31] on span "Sections" at bounding box center [244, 32] width 18 height 8
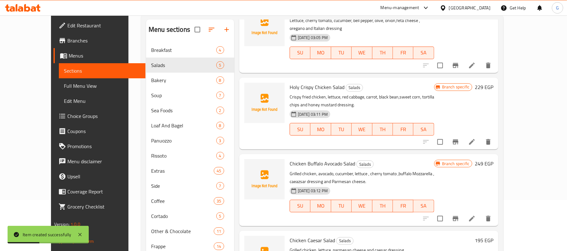
scroll to position [105, 0]
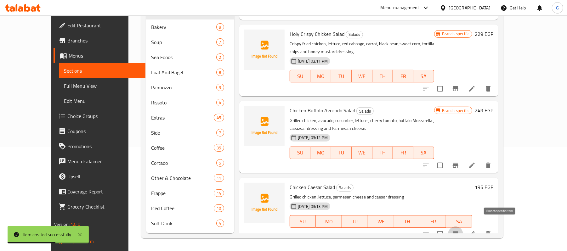
click at [463, 227] on button "Branch-specific-item" at bounding box center [455, 234] width 15 height 15
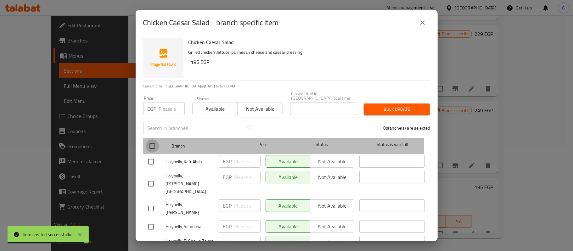
click at [150, 144] on input "checkbox" at bounding box center [152, 145] width 13 height 13
checkbox input "true"
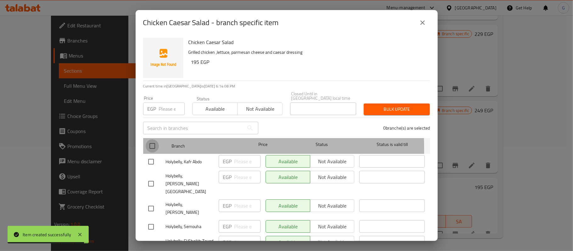
checkbox input "true"
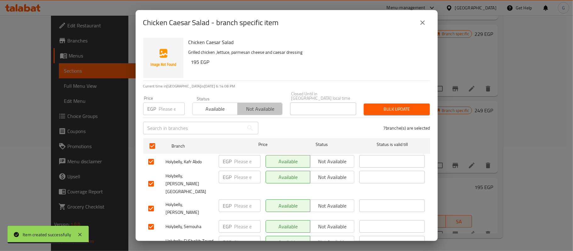
click at [260, 105] on span "Not available" at bounding box center [260, 109] width 40 height 9
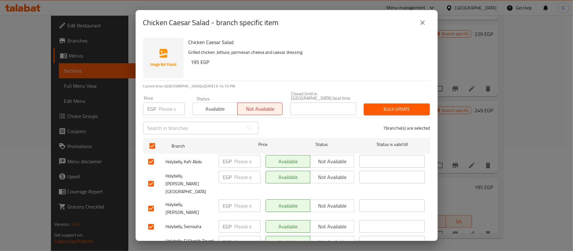
click at [145, 159] on input "checkbox" at bounding box center [150, 161] width 13 height 13
checkbox input "false"
click at [364, 104] on button "Bulk update" at bounding box center [397, 110] width 66 height 12
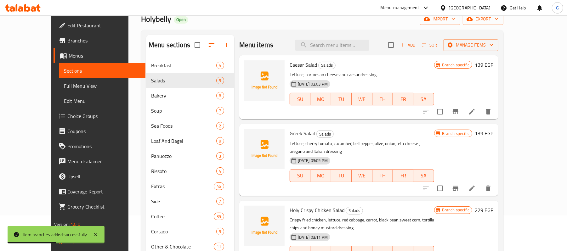
scroll to position [0, 0]
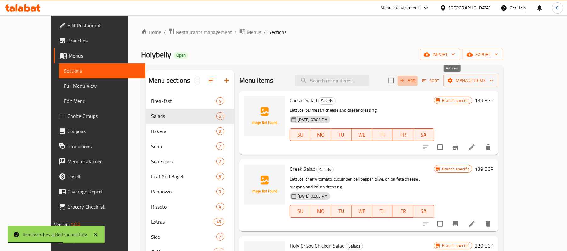
click at [416, 81] on span "Add" at bounding box center [407, 80] width 17 height 7
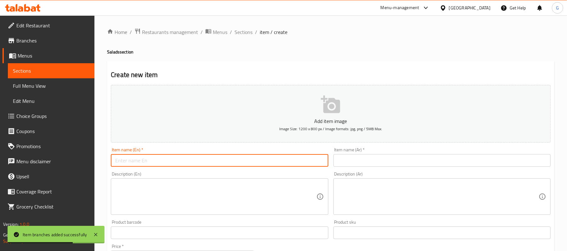
click at [224, 156] on input "text" at bounding box center [219, 160] width 217 height 13
paste input "Tuna Pasta Salad"
type input "Tuna Pasta Salad"
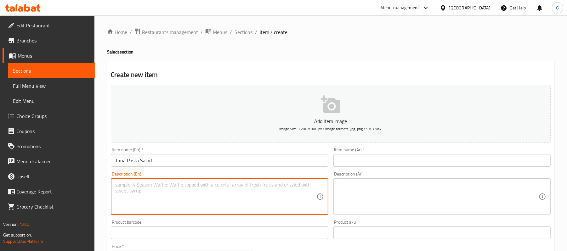
click at [165, 207] on textarea at bounding box center [215, 197] width 201 height 30
paste textarea "Shell Pasta , Pesto Sauce , Cherry Tomato , Olive , Onion And Tuna."
click at [179, 185] on textarea "Shell Pasta , Pesto Sauce , Cherry Tomato , Olive , Onion And Tuna." at bounding box center [215, 197] width 201 height 30
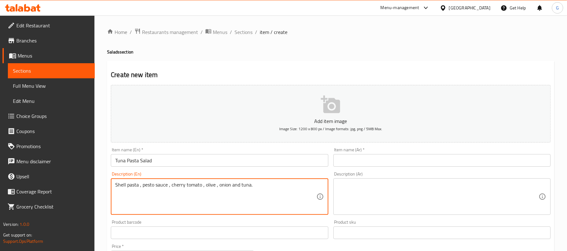
type textarea "Shell pasta , pesto sauce , cherry tomato , olive , onion and tuna."
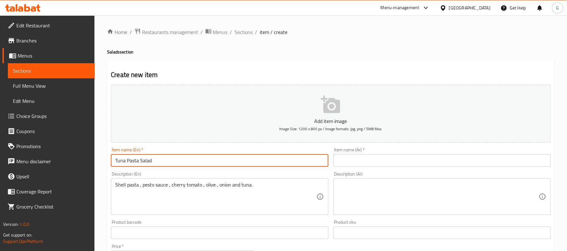
click at [169, 161] on input "Tuna Pasta Salad" at bounding box center [219, 160] width 217 height 13
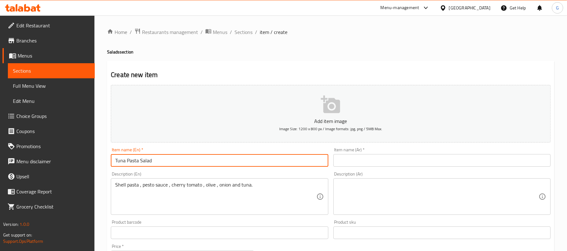
click at [348, 156] on input "text" at bounding box center [441, 160] width 217 height 13
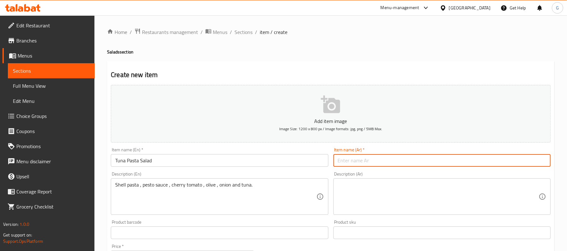
paste input "سلطة المعكرونة بالتونة"
click at [363, 161] on input "سلطة المعكرونة بالتونة" at bounding box center [441, 160] width 217 height 13
click at [364, 161] on input "سلطةباستا بالتونة" at bounding box center [441, 160] width 217 height 13
type input "سلطة باستا بالتونة"
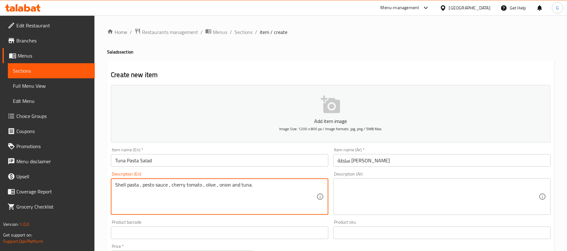
click at [223, 183] on textarea "Shell pasta , pesto sauce , cherry tomato , olive , onion and tuna." at bounding box center [215, 197] width 201 height 30
click at [379, 194] on textarea at bounding box center [438, 197] width 201 height 30
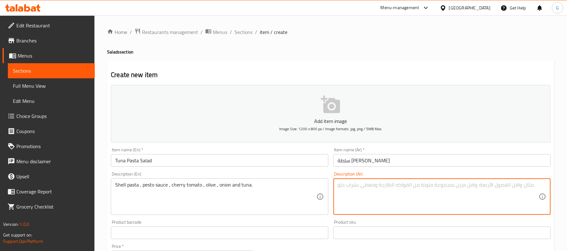
paste textarea "معكرونة صدفية، صلصة بيستو، طماطم كرزية، زيتون، بصل وتونة."
type textarea "معكرونة صدفية، صلصة بيستو، طماطم كرزية، زيتون، بصل وتونة."
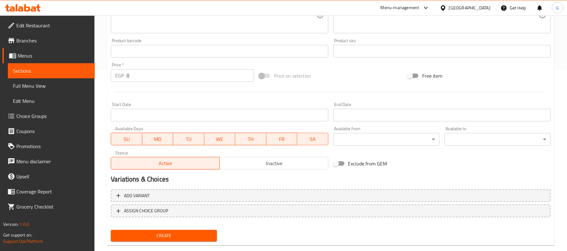
scroll to position [193, 0]
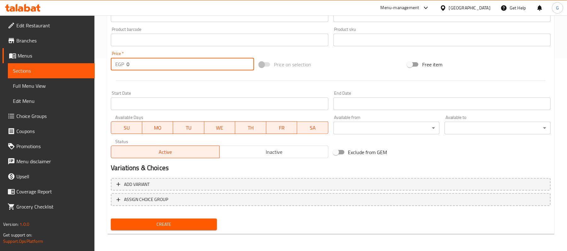
drag, startPoint x: 132, startPoint y: 64, endPoint x: 123, endPoint y: 62, distance: 9.1
click at [123, 62] on div "EGP 0 Price *" at bounding box center [182, 64] width 143 height 13
paste input "199"
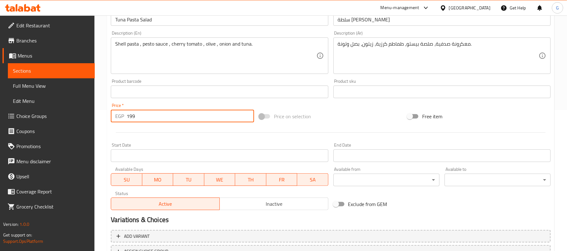
scroll to position [67, 0]
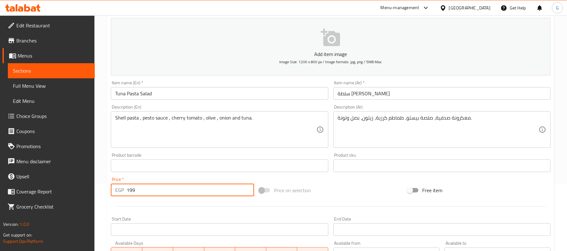
type input "199"
click at [371, 93] on input "سلطة باستا بالتونة" at bounding box center [441, 93] width 217 height 13
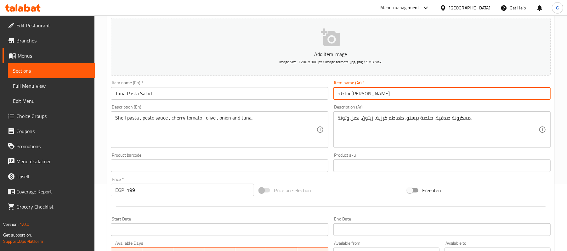
click at [357, 96] on input "سلطة باستا بالتونة" at bounding box center [441, 93] width 217 height 13
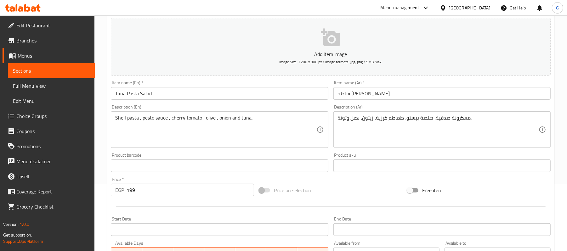
click at [464, 115] on div "معكرونة صدفية، صلصة بيستو، طماطم كرزية، زيتون، بصل وتونة. Description (Ar)" at bounding box center [441, 129] width 217 height 37
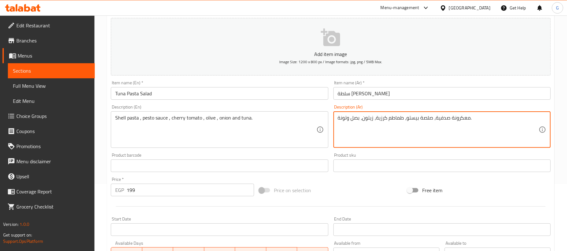
click at [459, 116] on textarea "معكرونة صدفية، صلصة بيستو، طماطم كرزية، زيتون، بصل وتونة." at bounding box center [438, 130] width 201 height 30
paste textarea "باستا"
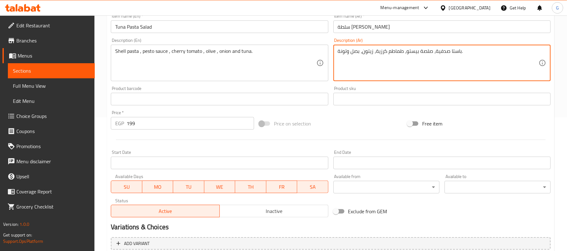
scroll to position [193, 0]
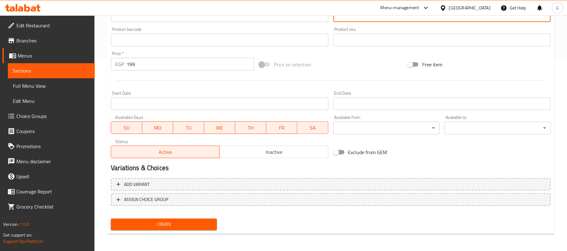
type textarea "باستا صدفية، صلصة بيستو، طماطم كرزية، زيتون، بصل وتونة."
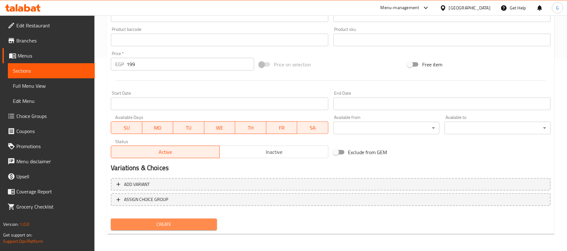
click at [172, 224] on span "Create" at bounding box center [164, 225] width 96 height 8
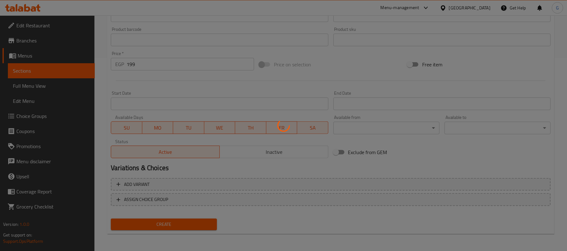
type input "0"
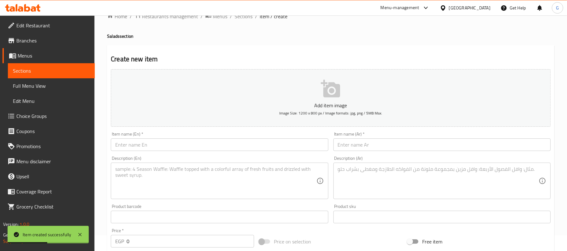
scroll to position [0, 0]
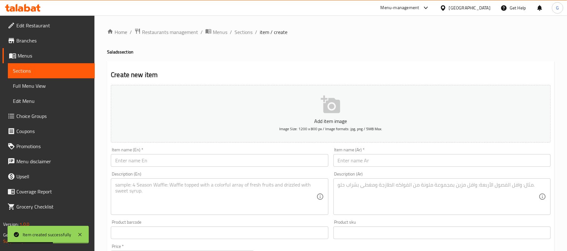
click at [245, 37] on div "Home / Restaurants management / Menus / Sections / item / create Salads section…" at bounding box center [330, 230] width 447 height 404
click at [246, 34] on span "Sections" at bounding box center [244, 32] width 18 height 8
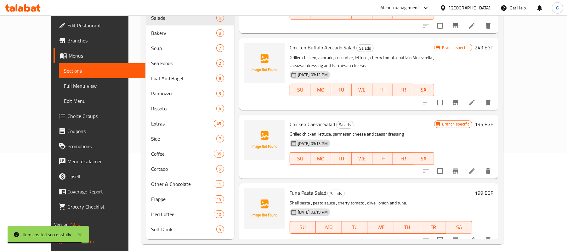
scroll to position [105, 0]
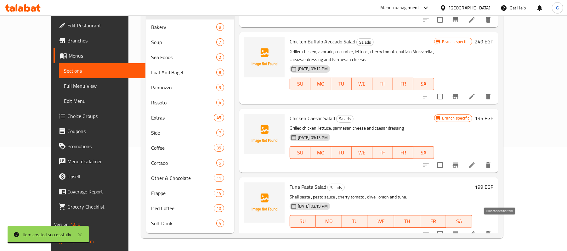
click at [458, 232] on icon "Branch-specific-item" at bounding box center [456, 234] width 6 height 5
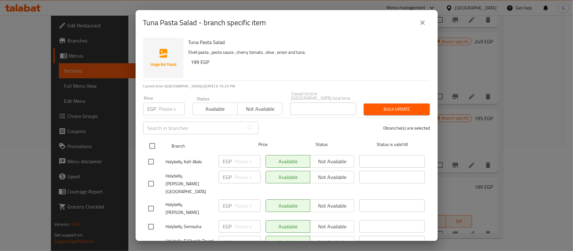
click at [155, 143] on input "checkbox" at bounding box center [152, 145] width 13 height 13
checkbox input "true"
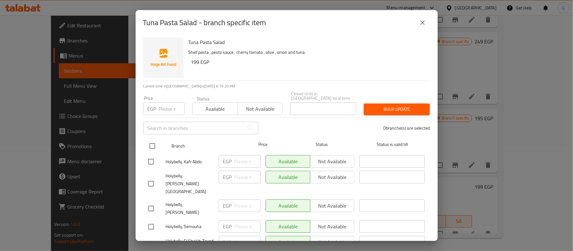
checkbox input "true"
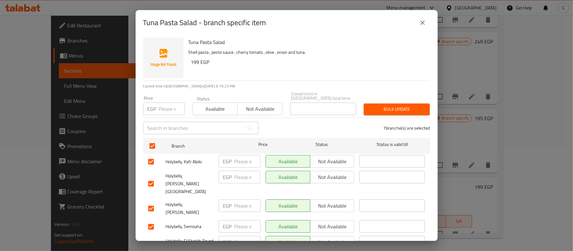
click at [145, 162] on input "checkbox" at bounding box center [150, 161] width 13 height 13
checkbox input "false"
click at [242, 105] on span "Not available" at bounding box center [260, 109] width 40 height 9
click at [389, 107] on span "Bulk update" at bounding box center [397, 109] width 56 height 8
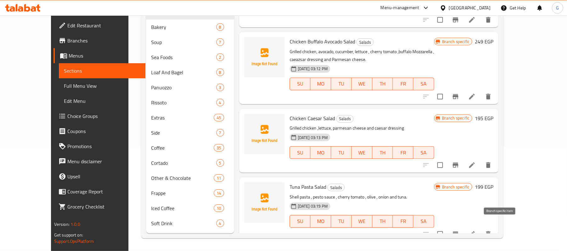
click at [459, 230] on icon "Branch-specific-item" at bounding box center [456, 234] width 8 height 8
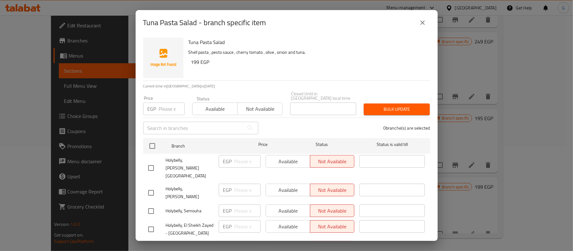
click at [498, 224] on div "Tuna Pasta Salad - branch specific item Tuna Pasta Salad Shell pasta , pesto sa…" at bounding box center [286, 125] width 573 height 251
click at [497, 183] on div "Tuna Pasta Salad - branch specific item Tuna Pasta Salad Shell pasta , pesto sa…" at bounding box center [286, 125] width 573 height 251
click at [422, 22] on icon "close" at bounding box center [423, 23] width 8 height 8
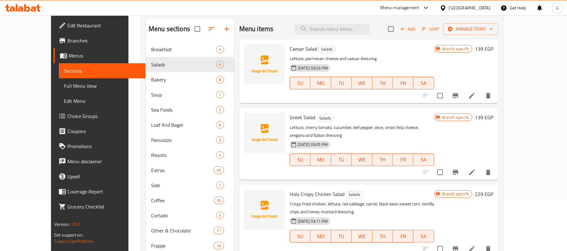
scroll to position [0, 0]
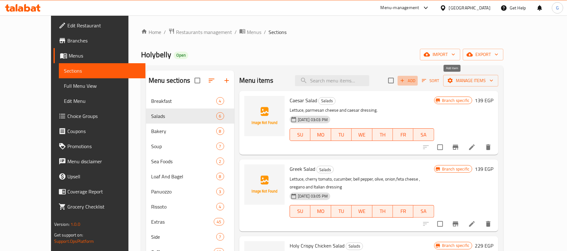
click at [416, 82] on span "Add" at bounding box center [407, 80] width 17 height 7
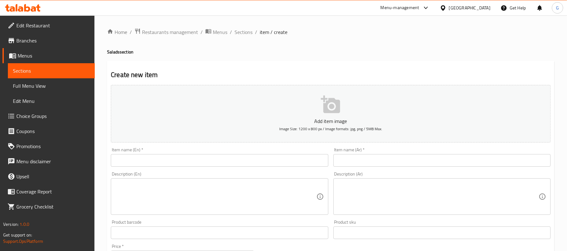
click at [166, 163] on input "text" at bounding box center [219, 160] width 217 height 13
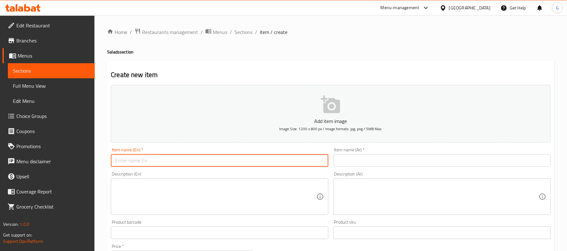
paste input "Chicken Quinoa Salad"
type input "Chicken Quinoa Salad"
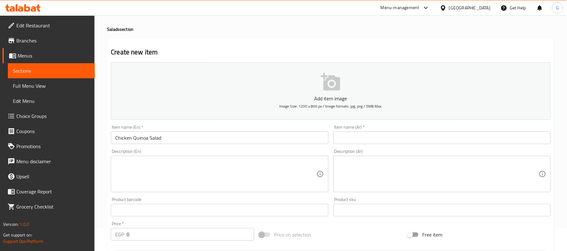
scroll to position [42, 0]
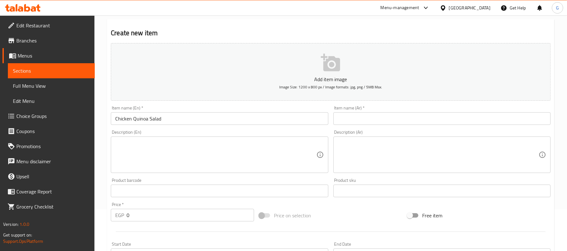
click at [146, 146] on textarea at bounding box center [215, 155] width 201 height 30
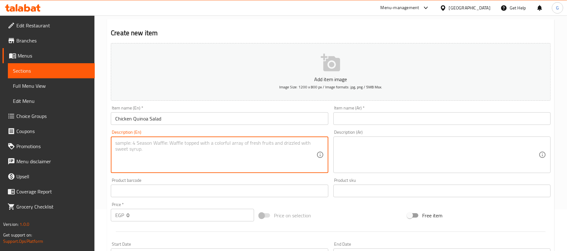
paste textarea "Pineapple, Apple , Black Bean ,Mix Cabbage , Lettuce and Quinoa Dressing."
click at [243, 146] on textarea "Pineapple, Apple , Black Bean ,Mix Cabbage , Lettuce and Quinoa Dressing." at bounding box center [215, 155] width 201 height 30
type textarea "Pineapple, apple , black bean ,mix cabbage , lettuce and quinoa dressing."
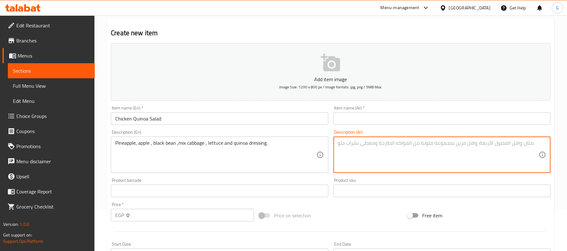
click at [367, 158] on textarea at bounding box center [438, 155] width 201 height 30
paste textarea "أناناس، تفاح، فاصوليا سوداء، ملفوف مشكل، خس وصلصة الكينوا."
type textarea "أناناس، تفاح، فاصوليا سوداء، ملفوف مشكل، خس وصلصة الكينوا."
click at [130, 121] on input "Chicken Quinoa Salad" at bounding box center [219, 118] width 217 height 13
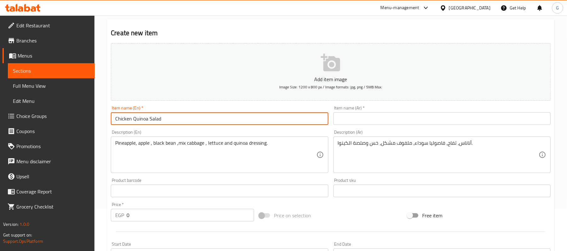
click at [130, 121] on input "Chicken Quinoa Salad" at bounding box center [219, 118] width 217 height 13
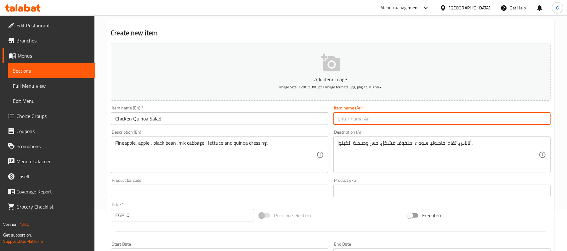
click at [383, 118] on input "text" at bounding box center [441, 118] width 217 height 13
paste input "سلطة الكينوا والدجاج"
type input "سلطة الكينوا والدجاج"
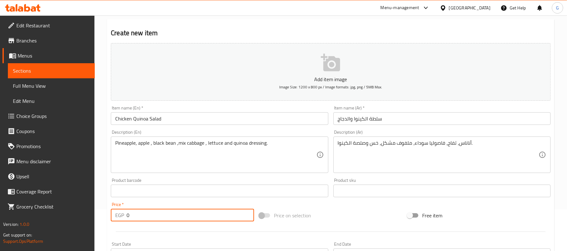
click at [127, 218] on input "0" at bounding box center [190, 215] width 127 height 13
paste input "219"
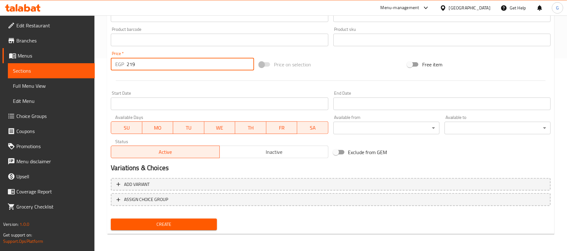
type input "219"
click at [186, 225] on span "Create" at bounding box center [164, 225] width 96 height 8
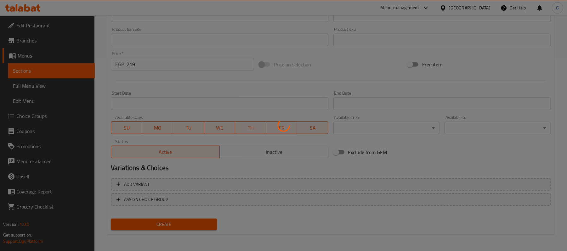
type input "0"
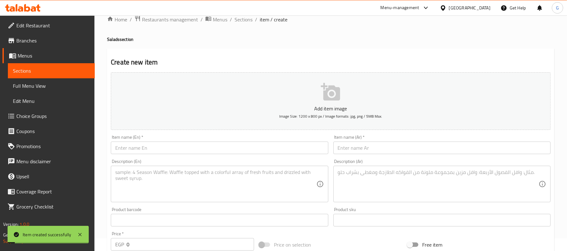
scroll to position [0, 0]
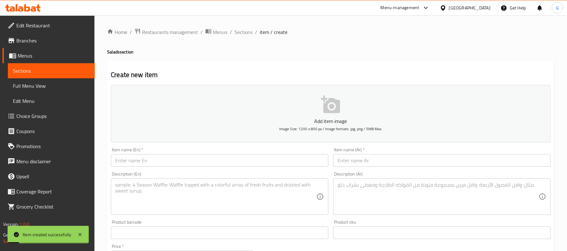
click at [232, 36] on ol "Home / Restaurants management / Menus / Sections / item / create" at bounding box center [330, 32] width 447 height 8
click at [240, 33] on span "Sections" at bounding box center [244, 32] width 18 height 8
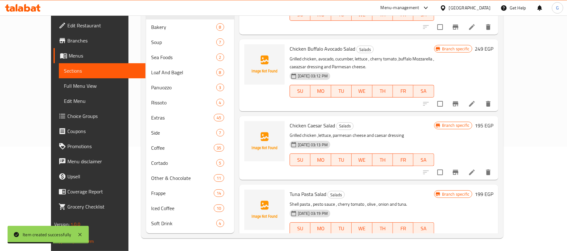
scroll to position [177, 0]
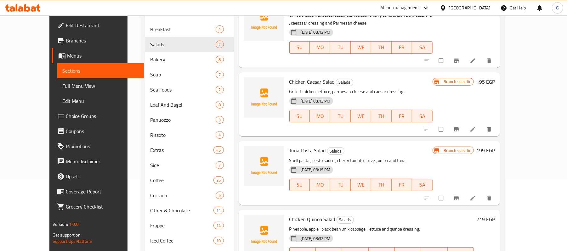
scroll to position [105, 0]
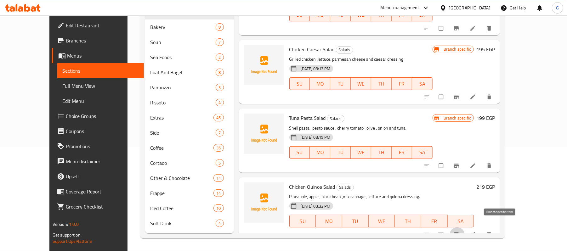
click at [460, 231] on icon "Branch-specific-item" at bounding box center [456, 234] width 6 height 6
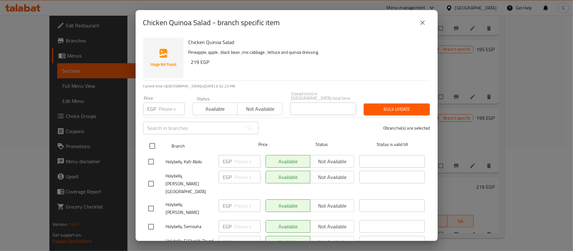
click at [153, 143] on input "checkbox" at bounding box center [152, 145] width 13 height 13
checkbox input "true"
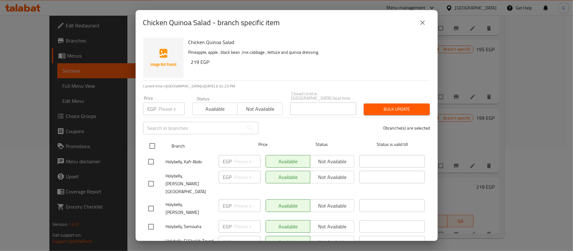
checkbox input "true"
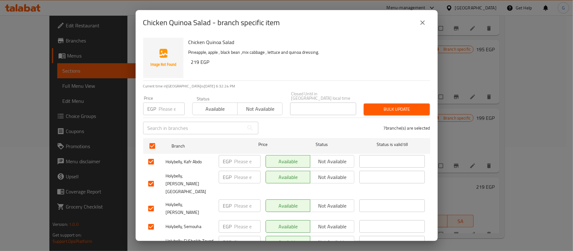
click at [252, 105] on span "Not available" at bounding box center [260, 109] width 40 height 9
click at [149, 160] on input "checkbox" at bounding box center [150, 161] width 13 height 13
checkbox input "false"
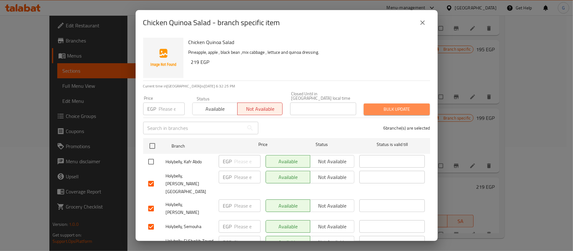
click at [408, 107] on span "Bulk update" at bounding box center [397, 109] width 56 height 8
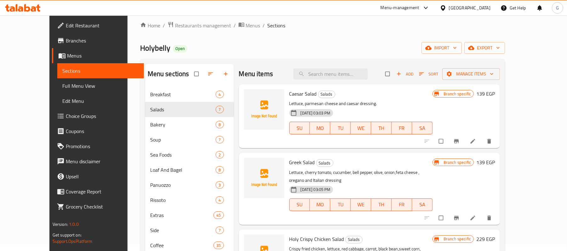
scroll to position [0, 0]
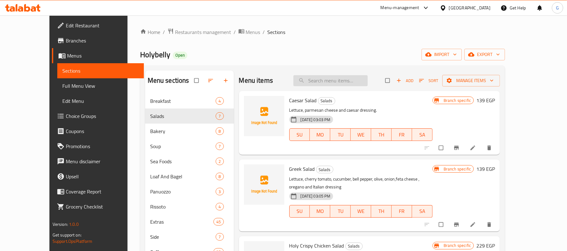
click at [343, 78] on input "search" at bounding box center [330, 80] width 74 height 11
paste input "Classic Cheese Burger"
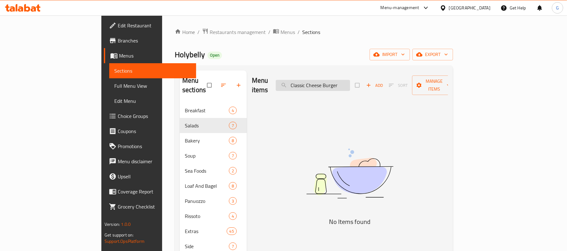
click at [328, 80] on input "Classic Cheese Burger" at bounding box center [313, 85] width 74 height 11
click at [335, 82] on input "Classic Cheese Burger" at bounding box center [313, 85] width 74 height 11
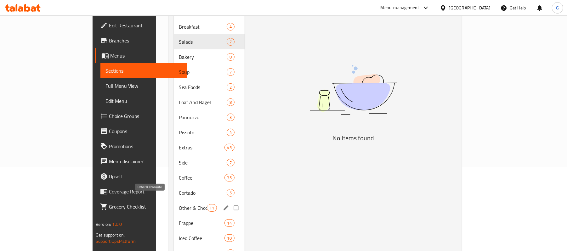
scroll to position [105, 0]
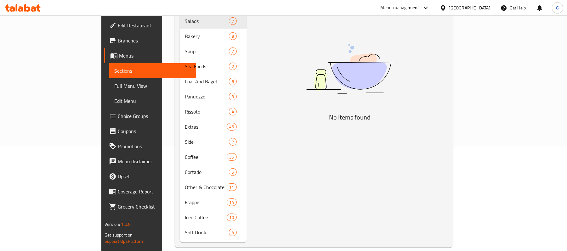
type input "Cheese Burger"
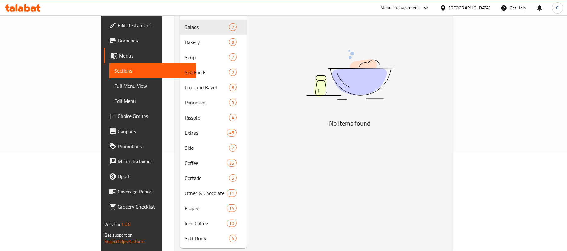
scroll to position [0, 0]
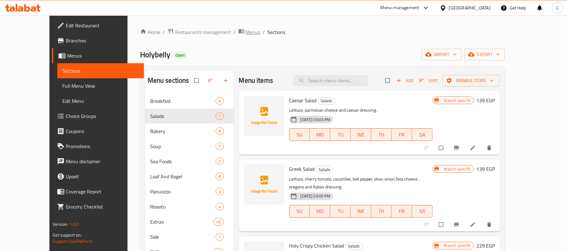
click at [246, 29] on span "Menus" at bounding box center [253, 32] width 14 height 8
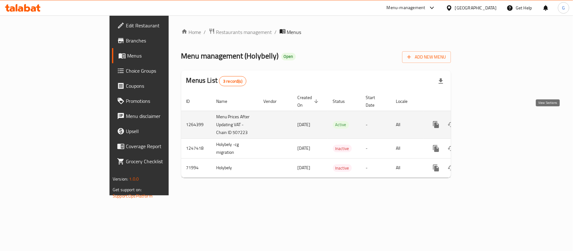
click at [485, 121] on icon "enhanced table" at bounding box center [482, 125] width 8 height 8
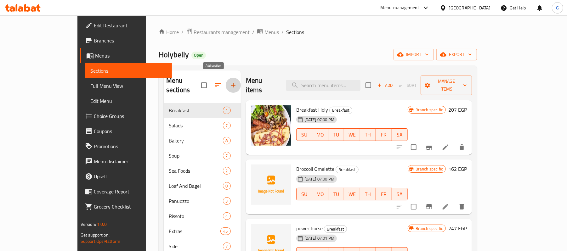
click at [229, 84] on icon "button" at bounding box center [233, 86] width 8 height 8
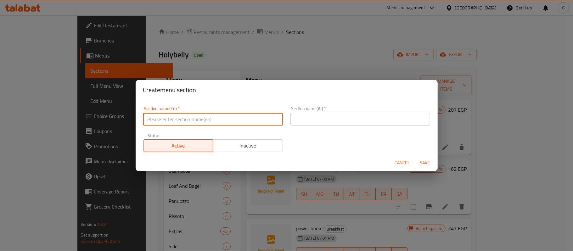
click at [162, 124] on input "text" at bounding box center [213, 119] width 140 height 13
paste input "GOURMET BURGER"
click at [179, 115] on input "GOURMET BURGER" at bounding box center [213, 119] width 140 height 13
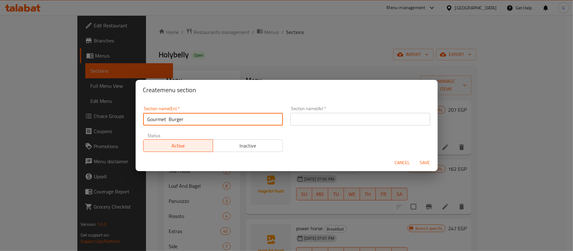
click at [169, 119] on input "Gourmet Burger" at bounding box center [213, 119] width 140 height 13
type input "Gourmet Burger"
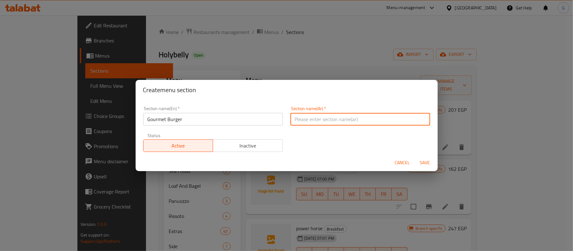
click at [304, 120] on input "text" at bounding box center [361, 119] width 140 height 13
type input "ج"
type input "برجر جورميه"
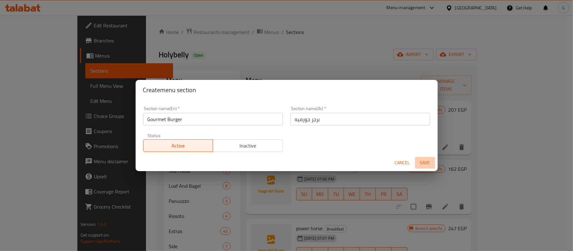
click at [423, 163] on span "Save" at bounding box center [425, 163] width 15 height 8
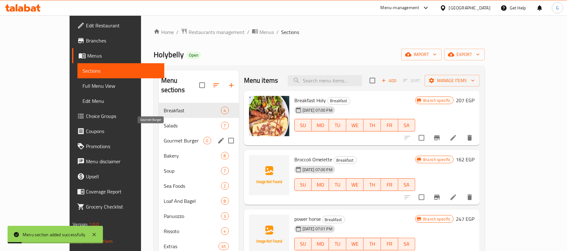
click at [164, 137] on span "Gourmet Burger" at bounding box center [184, 141] width 40 height 8
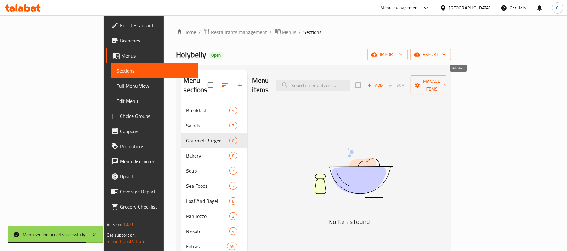
click at [383, 82] on span "Add" at bounding box center [374, 85] width 17 height 7
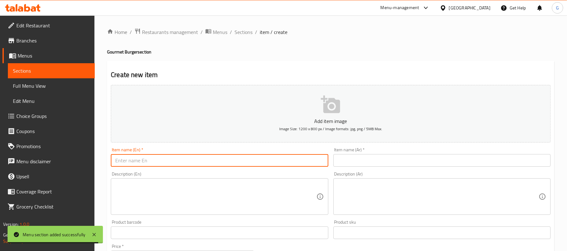
click at [193, 161] on input "text" at bounding box center [219, 160] width 217 height 13
paste input "Classic Cheese Burger"
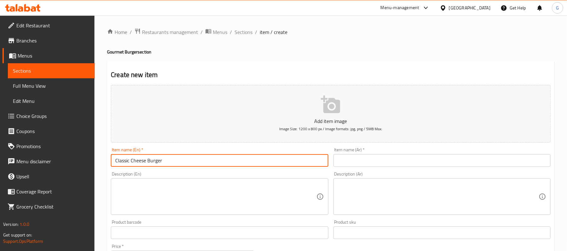
type input "Classic Cheese Burger"
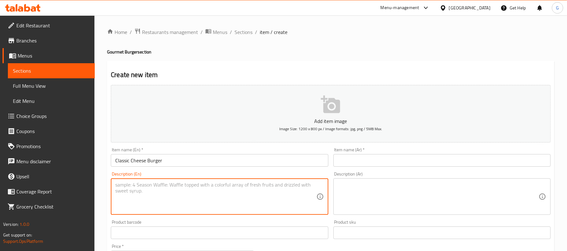
click at [127, 197] on textarea at bounding box center [215, 197] width 201 height 30
paste textarea "Lettuce, Tomato, Pickles, Fresh Onion , Cheese Sauce and our Special Dressing."
click at [119, 188] on textarea "Lettuce, Tomato, Pickles, Fresh Onion , Cheese Sauce and our Special Dressing." at bounding box center [215, 197] width 201 height 30
click at [116, 190] on textarea "Lettuce, Tomato, Pickles, Fresh Onion , Cheese Sauce and our Special Dressing." at bounding box center [215, 197] width 201 height 30
click at [117, 194] on textarea "Lettuce, Tomato, Pickles, Fresh Onion , Cheese Sauce and our Special Dressing." at bounding box center [215, 197] width 201 height 30
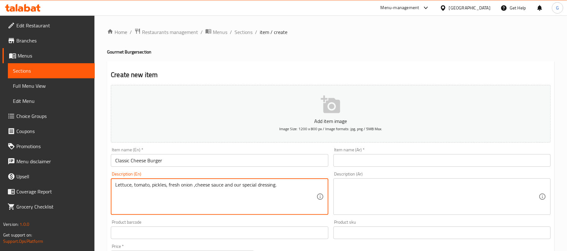
type textarea "Lettuce, tomato, pickles, fresh onion ,cheese sauce and our special dressing."
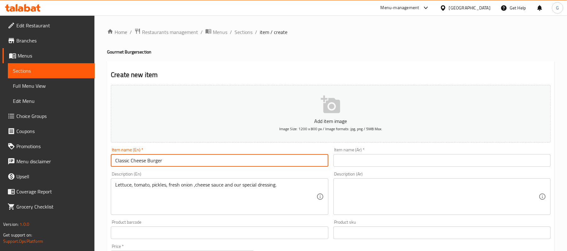
click at [134, 159] on input "Classic Cheese Burger" at bounding box center [219, 160] width 217 height 13
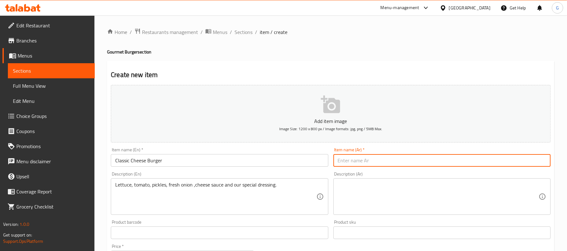
click at [343, 167] on input "text" at bounding box center [441, 160] width 217 height 13
paste input "برجر الجبن الكلاسيكي"
click at [372, 161] on input "برجر الجبن الكلاسيكي" at bounding box center [441, 160] width 217 height 13
click at [357, 164] on input "برجر جبن الكلاسيكي" at bounding box center [441, 160] width 217 height 13
type input "برجر جبن كلاسيكي"
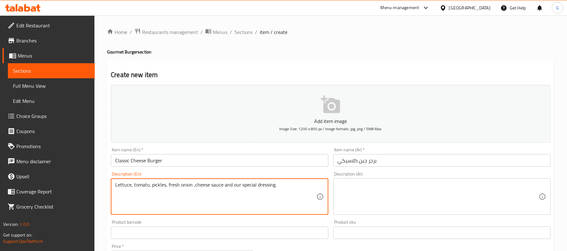
click at [245, 189] on textarea "Lettuce, tomato, pickles, fresh onion ,cheese sauce and our special dressing." at bounding box center [215, 197] width 201 height 30
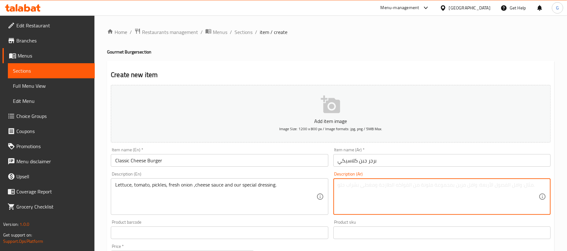
click at [373, 190] on textarea at bounding box center [438, 197] width 201 height 30
paste textarea "الخس، الطماطم، المخللات، البصل الطازج، صلصة الجبن والصلصة الخاصة بنا."
type textarea "الخس، الطماطم، المخللات، البصل الطازج، صلصة الجبن والصلصة الخاصة بنا."
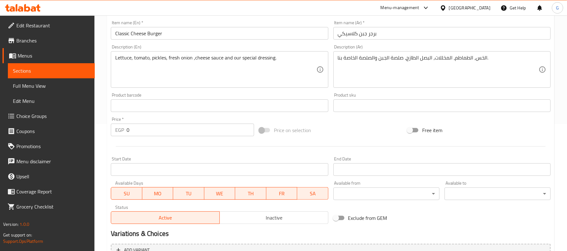
scroll to position [193, 0]
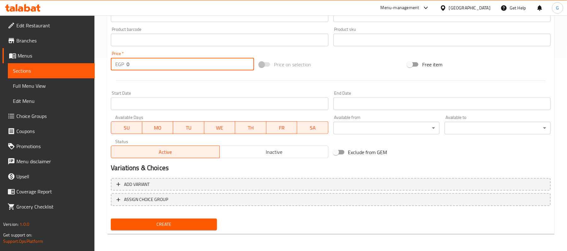
drag, startPoint x: 135, startPoint y: 59, endPoint x: 123, endPoint y: 62, distance: 12.7
click at [123, 62] on div "EGP 0 Price *" at bounding box center [182, 64] width 143 height 13
paste input "199"
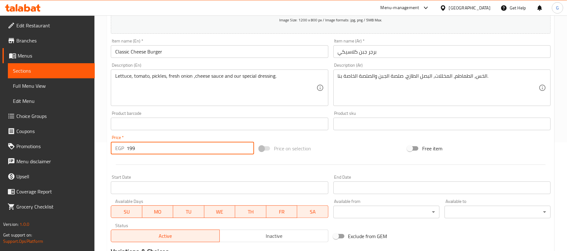
scroll to position [25, 0]
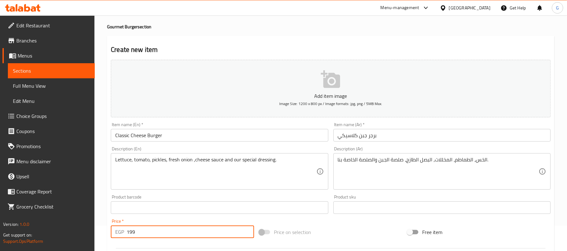
type input "199"
click at [137, 136] on input "Classic Cheese Burger" at bounding box center [219, 135] width 217 height 13
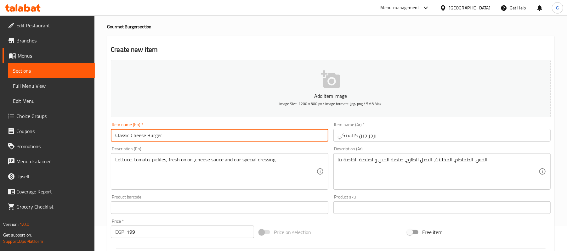
click at [137, 136] on input "Classic Cheese Burger" at bounding box center [219, 135] width 217 height 13
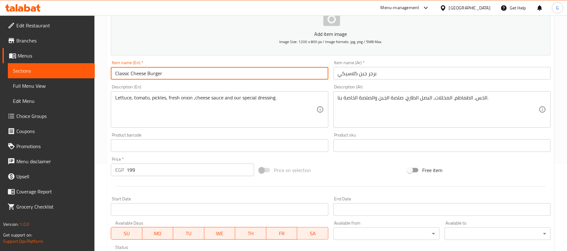
scroll to position [193, 0]
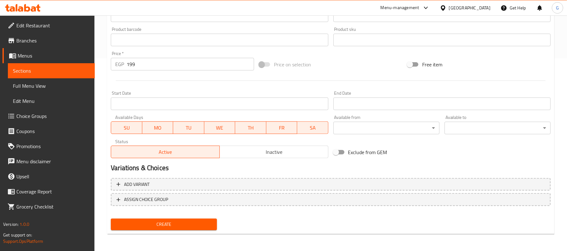
click at [182, 225] on span "Create" at bounding box center [164, 225] width 96 height 8
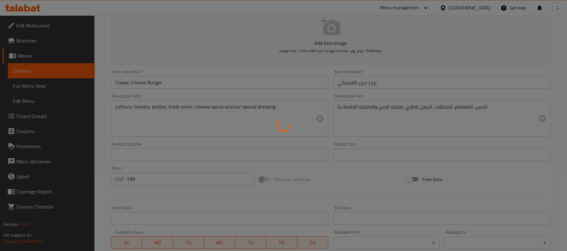
type input "0"
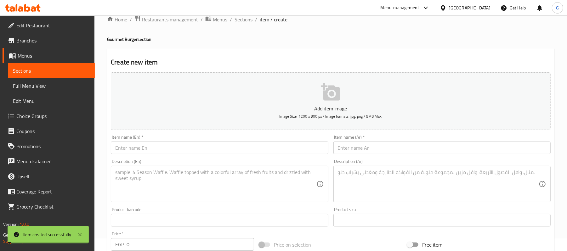
scroll to position [0, 0]
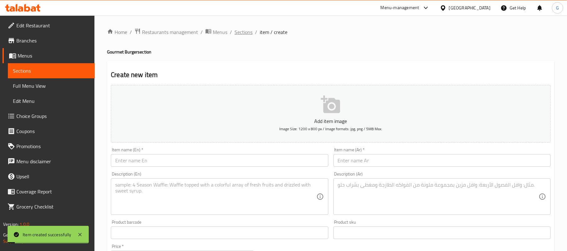
click at [241, 33] on span "Sections" at bounding box center [244, 32] width 18 height 8
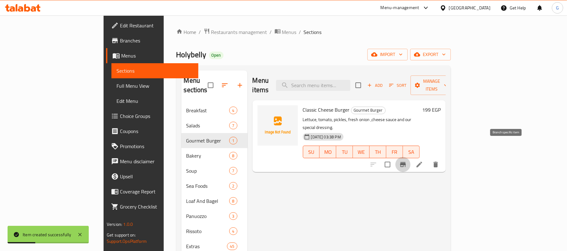
click at [406, 162] on icon "Branch-specific-item" at bounding box center [403, 164] width 6 height 5
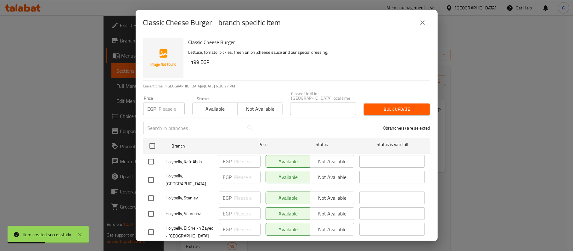
click at [322, 52] on p "Lettuce, tomato, pickles, fresh onion ,cheese sauce and our special dressing." at bounding box center [307, 52] width 237 height 8
click at [153, 142] on input "checkbox" at bounding box center [152, 145] width 13 height 13
checkbox input "true"
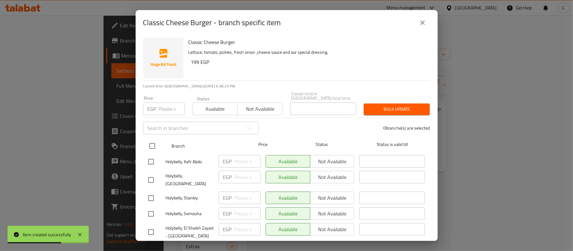
checkbox input "true"
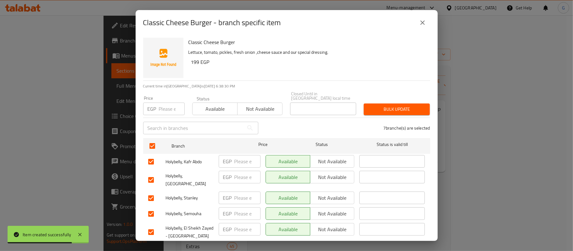
click at [152, 158] on input "checkbox" at bounding box center [150, 161] width 13 height 13
checkbox input "false"
click at [247, 109] on span "Not available" at bounding box center [260, 109] width 40 height 9
click at [390, 105] on span "Bulk update" at bounding box center [397, 109] width 56 height 8
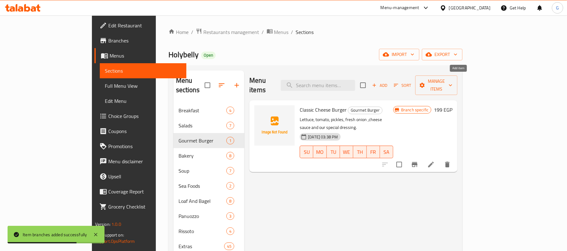
click at [388, 82] on span "Add" at bounding box center [379, 85] width 17 height 7
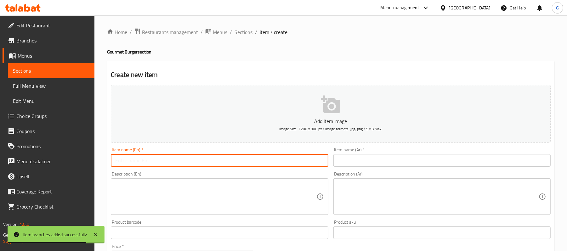
click at [204, 166] on input "text" at bounding box center [219, 160] width 217 height 13
paste input "Shitake Burger"
type input "Shitake Burger"
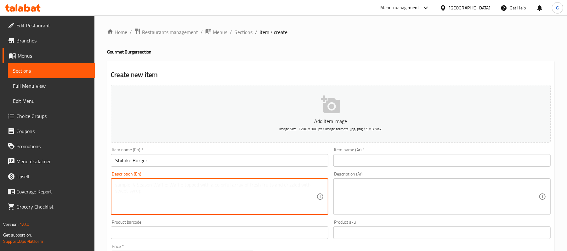
click at [149, 188] on textarea at bounding box center [215, 197] width 201 height 30
paste textarea "Lettuce, Tomato, Pickles, Roast Beef ,Gouda Cheese, Caramelized Onion , Shitake…"
click at [116, 194] on textarea "Lettuce, Tomato, Pickles, Roast Beef ,Gouda Cheese, Caramelized Onion , Shitake…" at bounding box center [215, 197] width 201 height 30
type textarea "Lettuce, tomato, pickles, roast beef ,gouda cheese,caramelized onion , shitake …"
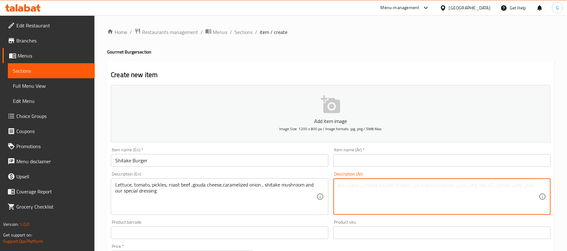
click at [346, 192] on textarea at bounding box center [438, 197] width 201 height 30
paste textarea "خس، طماطم، مخلل، لحم بقري مشوي، جبن جودة، بصل مكرمل، فطر شيتاكي وخلطتنا الخاصة"
click at [371, 184] on textarea "خس، طماطم، مخلل، لحم بقري مشوي، جبن جودة، بصل مكرمل، فطر شيتاكي وخلطتنا الخاصة" at bounding box center [438, 197] width 201 height 30
type textarea "خس، طماطم، مخلل، لحم بقري مشوي، جبن جودة، بصل مكرمل، فطر شيتاكي وصلصتنا الخاصة"
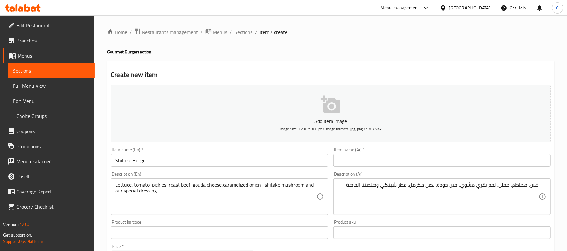
scroll to position [168, 0]
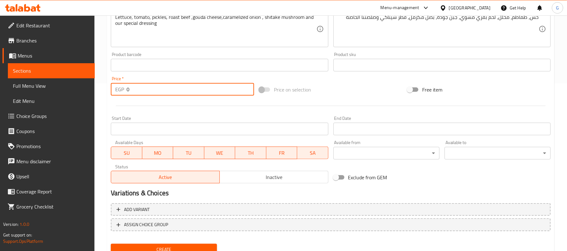
paste input "279"
drag, startPoint x: 125, startPoint y: 92, endPoint x: 145, endPoint y: 86, distance: 20.6
click at [145, 86] on input "0" at bounding box center [190, 89] width 127 height 13
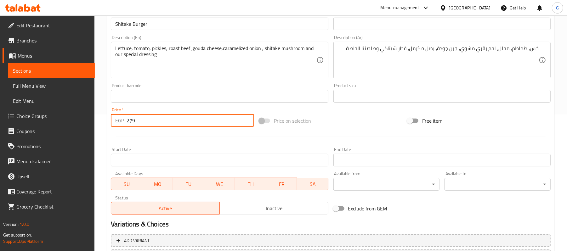
scroll to position [84, 0]
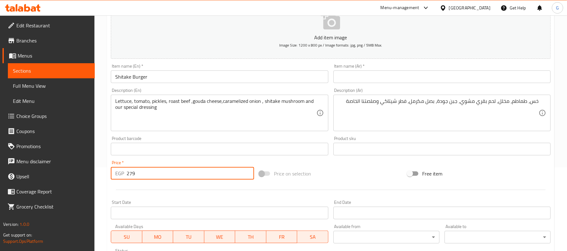
type input "279"
click at [132, 77] on input "Shitake Burger" at bounding box center [219, 77] width 217 height 13
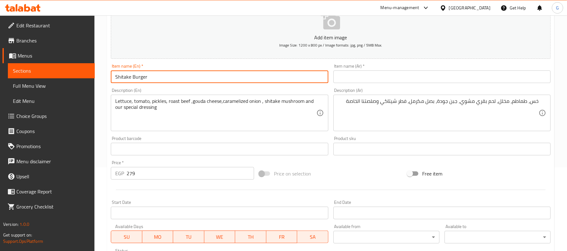
click at [132, 77] on input "Shitake Burger" at bounding box center [219, 77] width 217 height 13
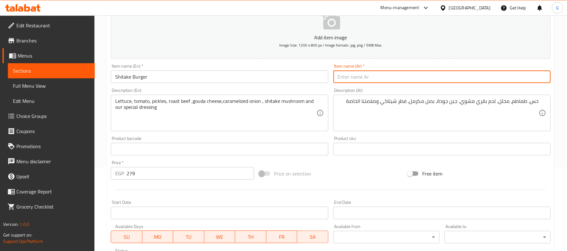
click at [366, 77] on input "text" at bounding box center [441, 77] width 217 height 13
paste input "برجر شيتاكي"
type input "برجر شيتاكي"
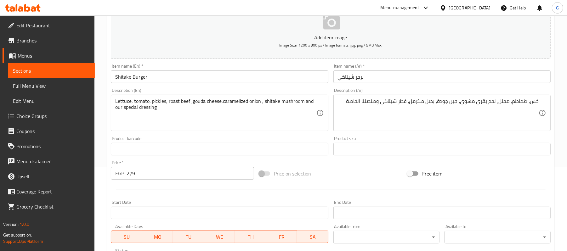
click at [372, 169] on div "Price on selection" at bounding box center [331, 173] width 148 height 17
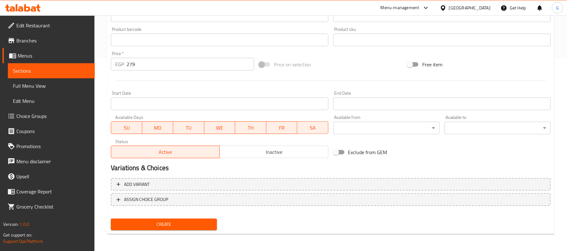
click at [253, 154] on span "Inactive" at bounding box center [274, 152] width 104 height 9
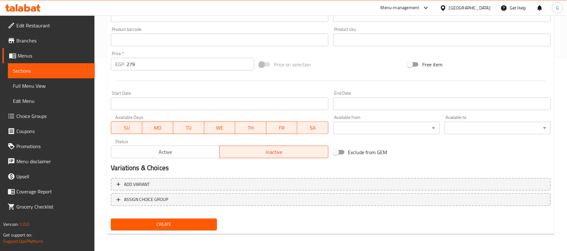
click at [201, 225] on span "Create" at bounding box center [164, 225] width 96 height 8
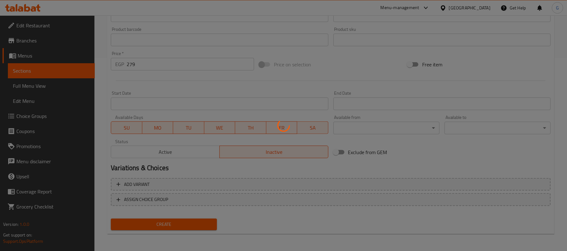
type input "0"
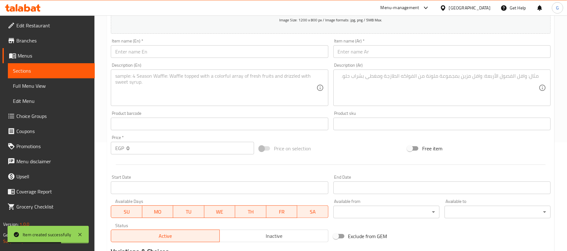
scroll to position [67, 0]
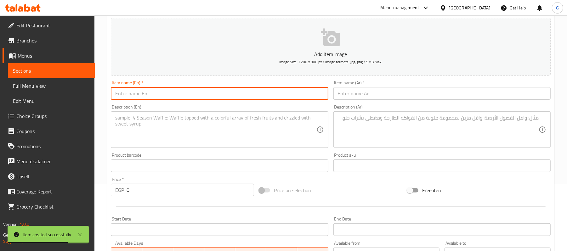
click at [139, 96] on input "text" at bounding box center [219, 93] width 217 height 13
paste input "Farmer John"
type input "Farmer John"
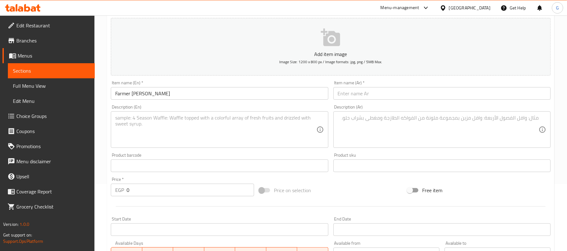
click at [135, 128] on textarea at bounding box center [215, 130] width 201 height 30
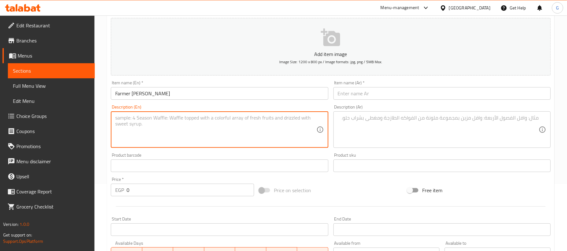
paste textarea "Lettuce, Tomato, Pickles, Onion Ring , Grilled Bacon , BBQ Sauce , Cheese Sauce…"
click at [116, 125] on textarea "Lettuce, Tomato, Pickles, Onion Ring , Grilled Bacon , BBQ Sauce , Cheese Sauce…" at bounding box center [215, 130] width 201 height 30
type textarea "Lettuce, Tomato, Pickles, Onion Ring , Grilled Bacon ,BBQ Sauce , Cheese Sauce …"
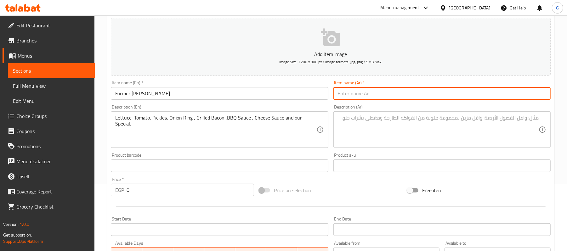
click at [392, 90] on input "text" at bounding box center [441, 93] width 217 height 13
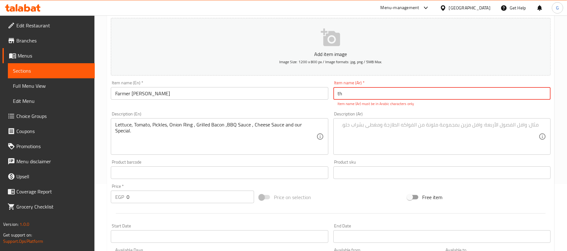
type input "t"
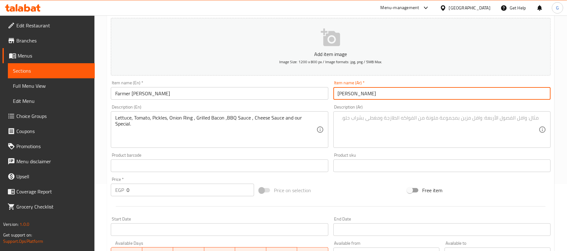
type input "فارمر جون"
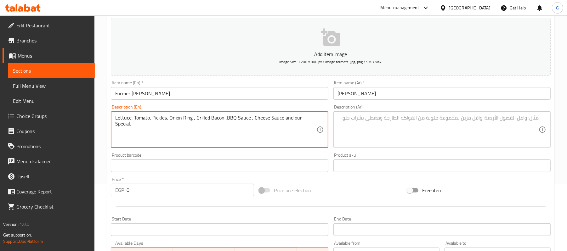
click at [261, 124] on textarea "Lettuce, Tomato, Pickles, Onion Ring , Grilled Bacon ,BBQ Sauce , Cheese Sauce …" at bounding box center [215, 130] width 201 height 30
type textarea "Lettuce, tomato, pickles, onion ring , grilled bacon ,bbq sauce , cheese sauce …"
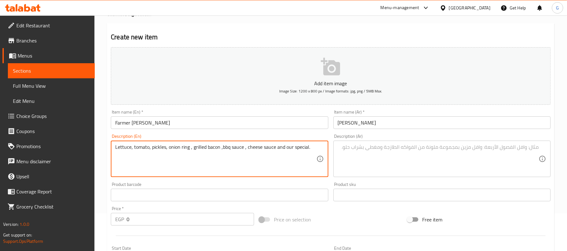
scroll to position [0, 0]
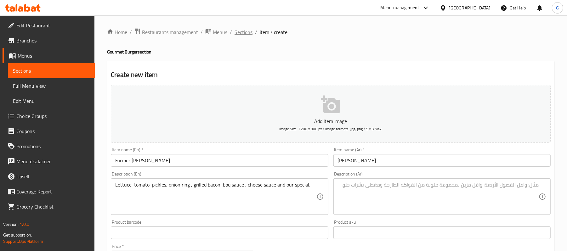
click at [238, 33] on span "Sections" at bounding box center [244, 32] width 18 height 8
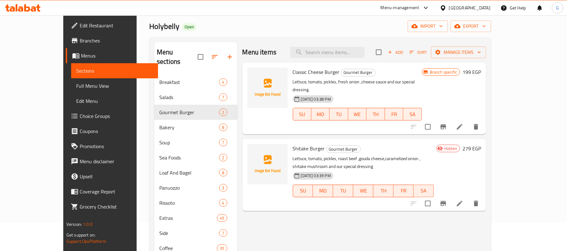
scroll to position [42, 0]
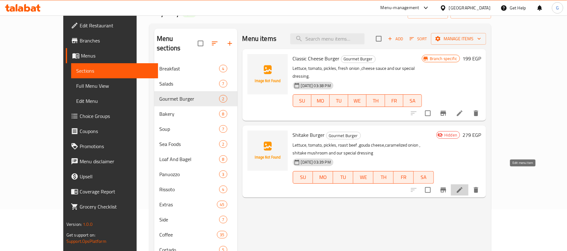
click at [463, 186] on icon at bounding box center [460, 190] width 8 height 8
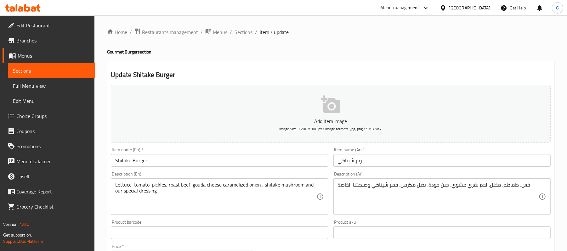
scroll to position [168, 0]
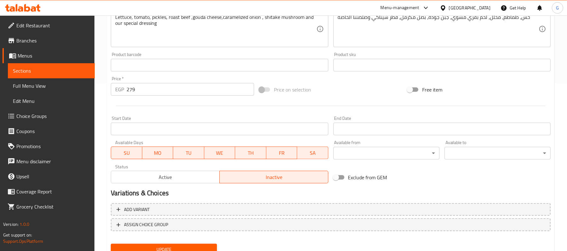
click at [154, 183] on button "Active" at bounding box center [165, 177] width 109 height 13
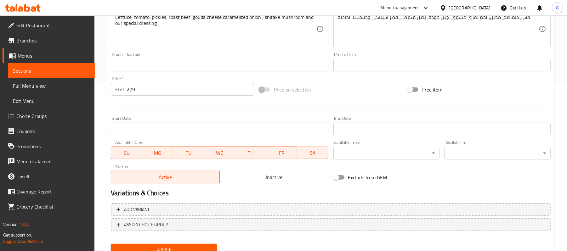
scroll to position [193, 0]
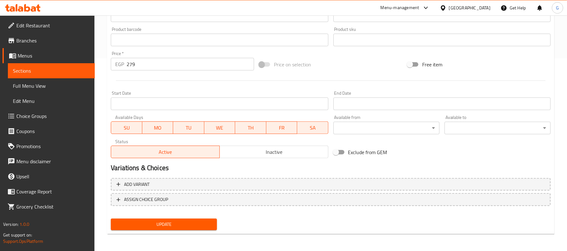
click at [186, 230] on div "Update" at bounding box center [163, 224] width 111 height 17
click at [186, 226] on span "Update" at bounding box center [164, 225] width 96 height 8
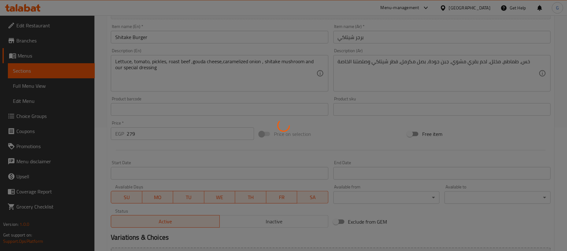
scroll to position [0, 0]
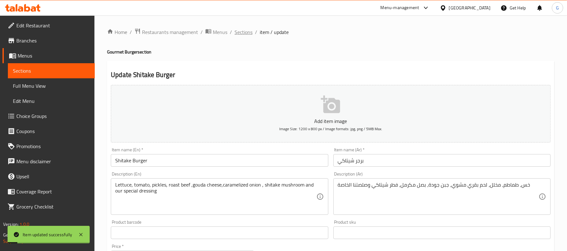
click at [237, 31] on span "Sections" at bounding box center [244, 32] width 18 height 8
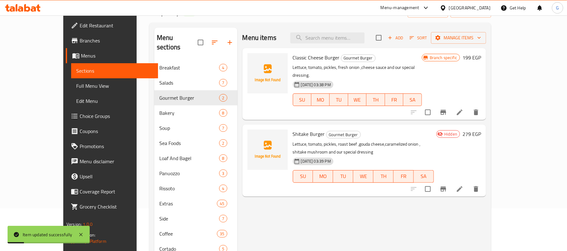
scroll to position [84, 0]
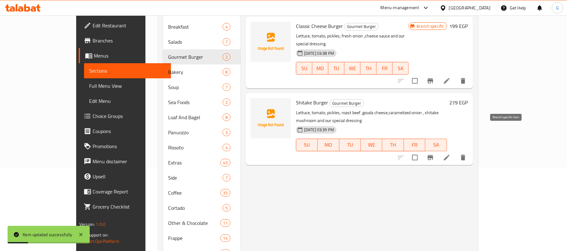
click at [434, 154] on icon "Branch-specific-item" at bounding box center [431, 158] width 8 height 8
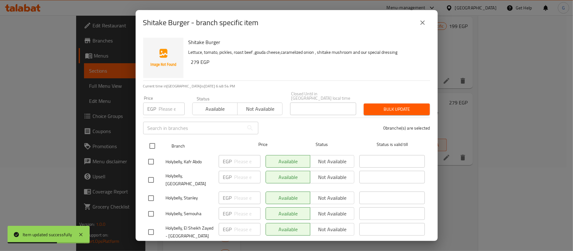
click at [153, 141] on input "checkbox" at bounding box center [152, 145] width 13 height 13
checkbox input "true"
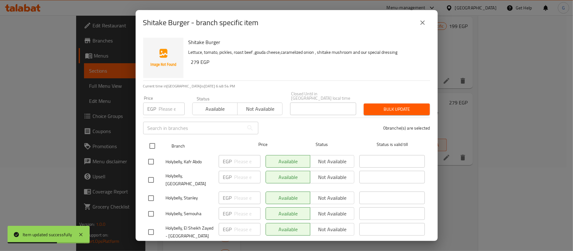
checkbox input "true"
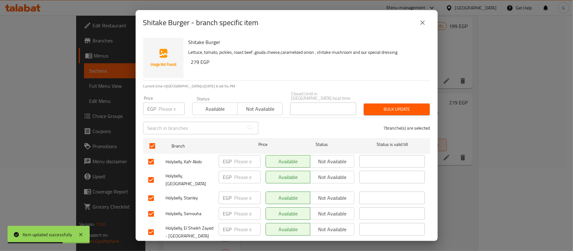
click at [152, 161] on input "checkbox" at bounding box center [150, 161] width 13 height 13
checkbox input "false"
click at [269, 108] on span "Not available" at bounding box center [260, 109] width 40 height 9
click at [382, 111] on div "Bulk update" at bounding box center [397, 109] width 74 height 19
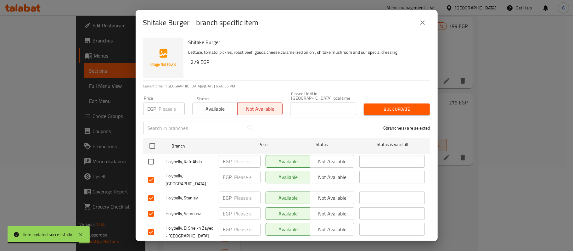
click at [383, 105] on span "Bulk update" at bounding box center [397, 109] width 56 height 8
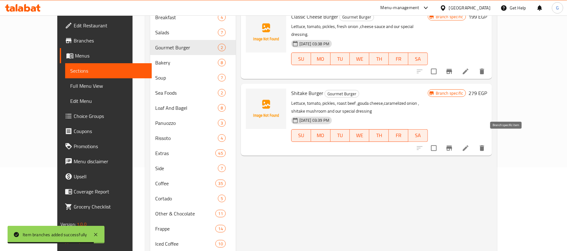
click at [453, 144] on icon "Branch-specific-item" at bounding box center [449, 148] width 8 height 8
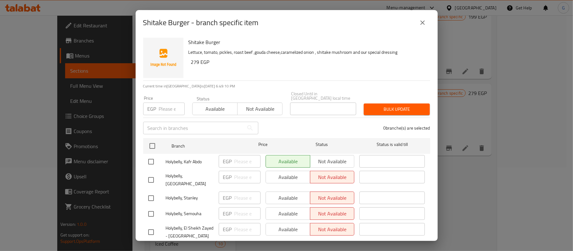
click at [496, 167] on div "Shitake Burger - branch specific item Shitake Burger Lettuce, tomato, pickles, …" at bounding box center [286, 125] width 573 height 251
click at [485, 181] on div "Shitake Burger - branch specific item Shitake Burger Lettuce, tomato, pickles, …" at bounding box center [286, 125] width 573 height 251
click at [481, 184] on div "Shitake Burger - branch specific item Shitake Burger Lettuce, tomato, pickles, …" at bounding box center [286, 125] width 573 height 251
click at [423, 24] on icon "close" at bounding box center [423, 22] width 4 height 4
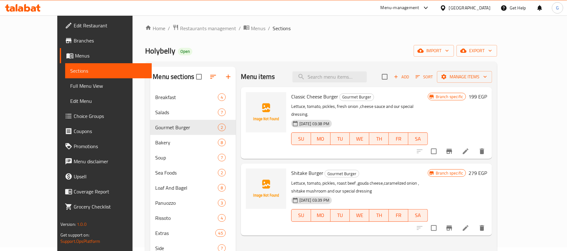
scroll to position [0, 0]
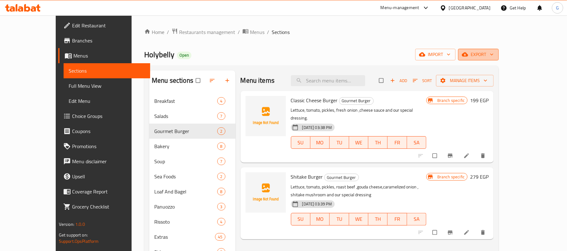
click at [494, 56] on span "export" at bounding box center [478, 55] width 31 height 8
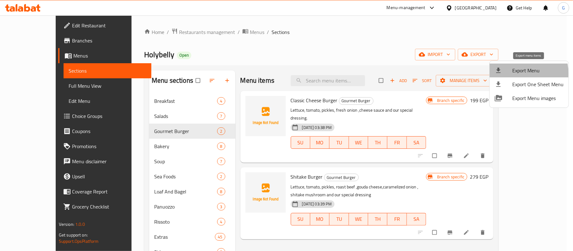
click at [516, 74] on span "Export Menu" at bounding box center [537, 71] width 51 height 8
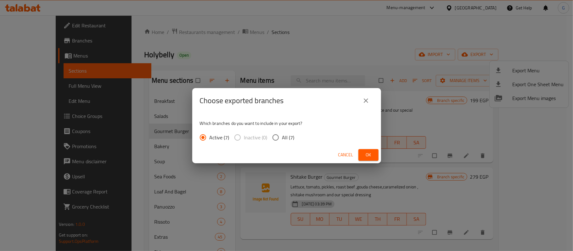
click at [286, 140] on span "All (7)" at bounding box center [288, 138] width 12 height 8
click at [282, 140] on input "All (7)" at bounding box center [275, 137] width 13 height 13
radio input "true"
click at [363, 155] on button "Ok" at bounding box center [369, 155] width 20 height 12
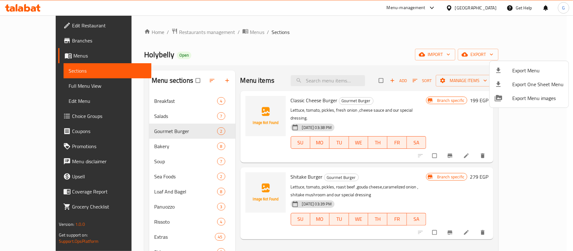
click at [34, 40] on div at bounding box center [286, 125] width 573 height 251
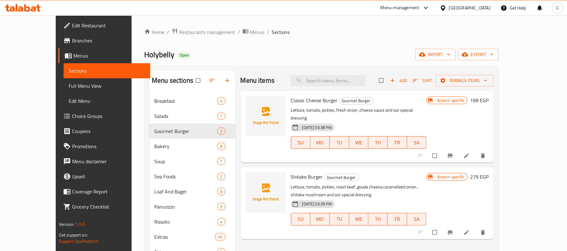
click at [72, 42] on span "Branches" at bounding box center [108, 41] width 73 height 8
